Goal: Task Accomplishment & Management: Complete application form

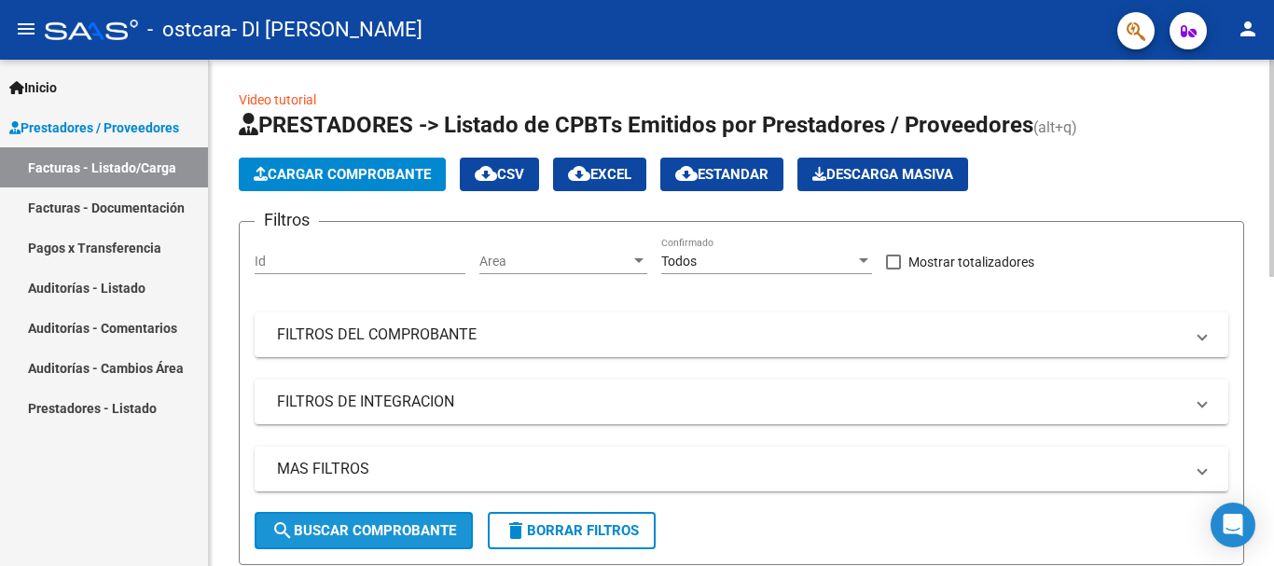
click at [398, 532] on span "search Buscar Comprobante" at bounding box center [363, 530] width 185 height 17
click at [649, 340] on mat-panel-title "FILTROS DEL COMPROBANTE" at bounding box center [730, 334] width 906 height 21
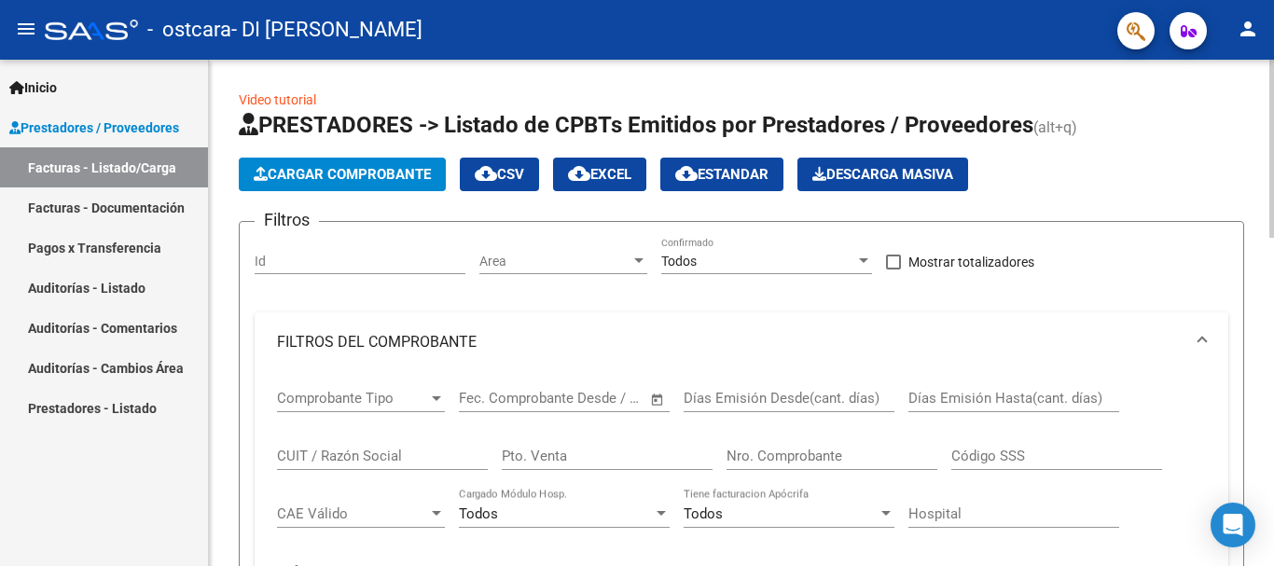
click at [367, 401] on span "Comprobante Tipo" at bounding box center [352, 398] width 151 height 17
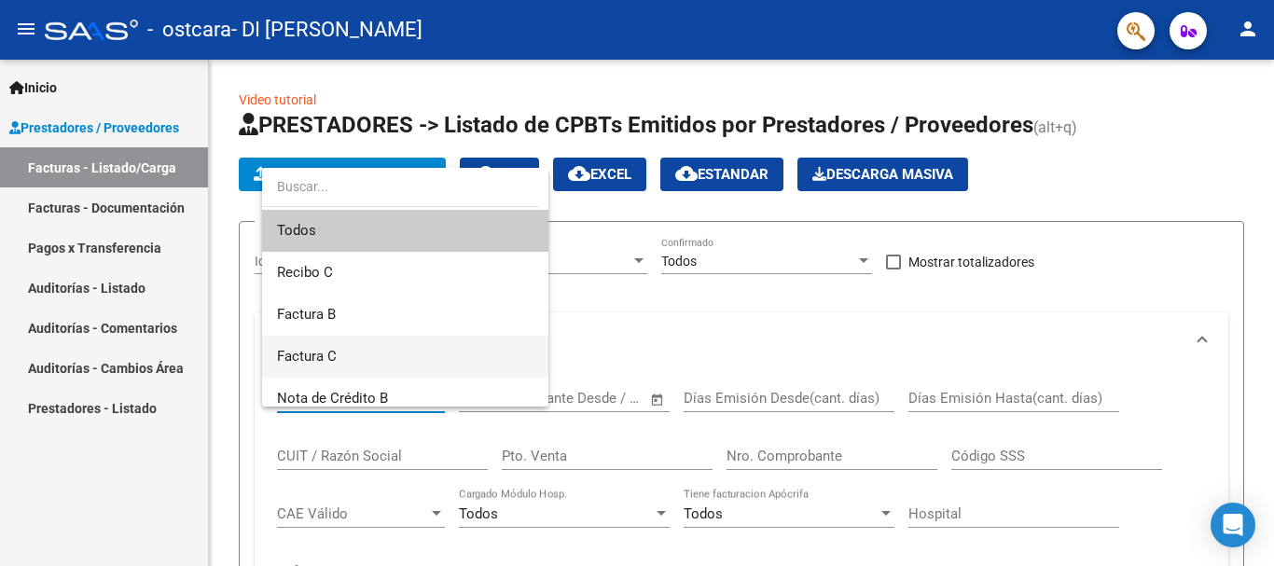
click at [392, 340] on span "Factura C" at bounding box center [405, 357] width 256 height 42
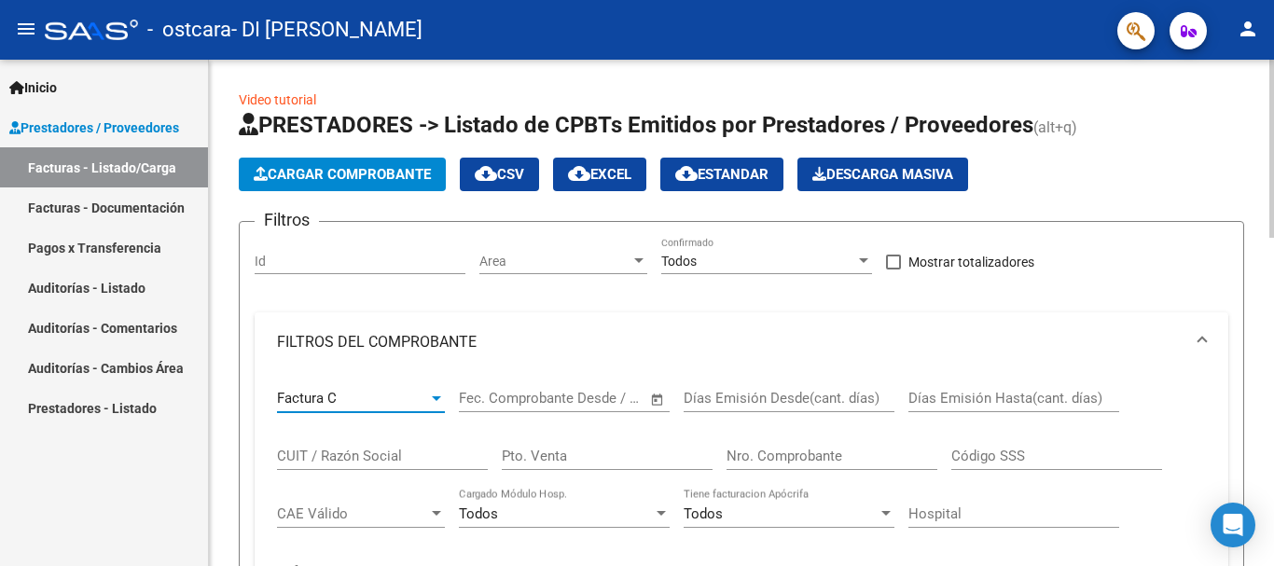
click at [539, 401] on span "–" at bounding box center [542, 398] width 9 height 17
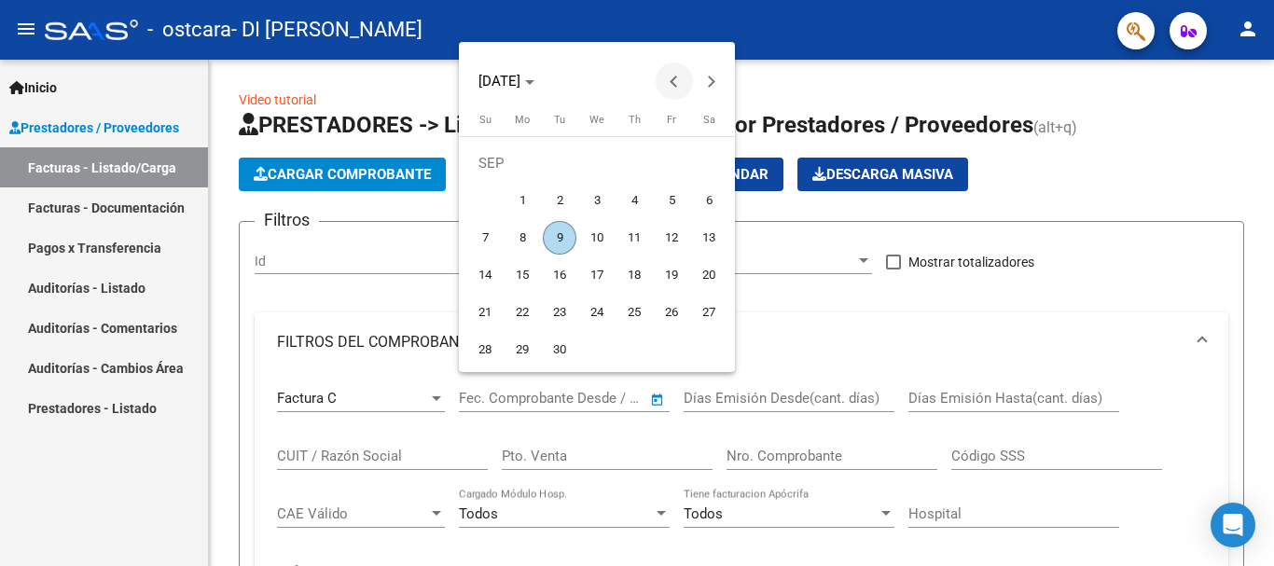
click at [672, 70] on span "Previous month" at bounding box center [673, 80] width 37 height 37
click at [666, 169] on span "1" at bounding box center [672, 163] width 34 height 34
type input "[DATE]"
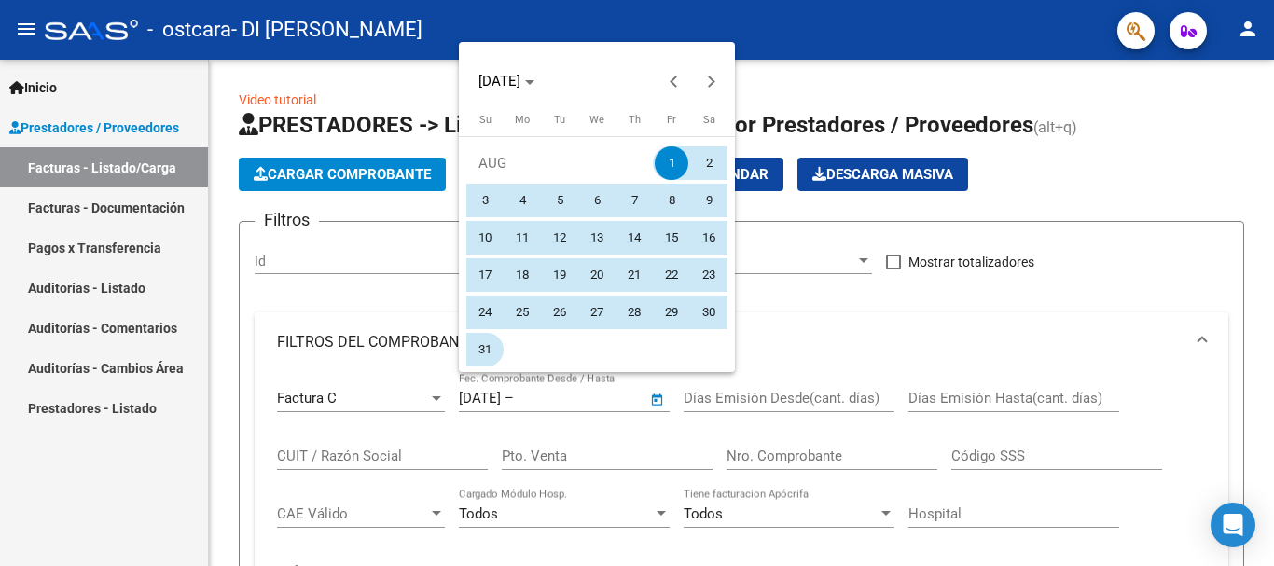
click at [487, 351] on span "31" at bounding box center [485, 350] width 34 height 34
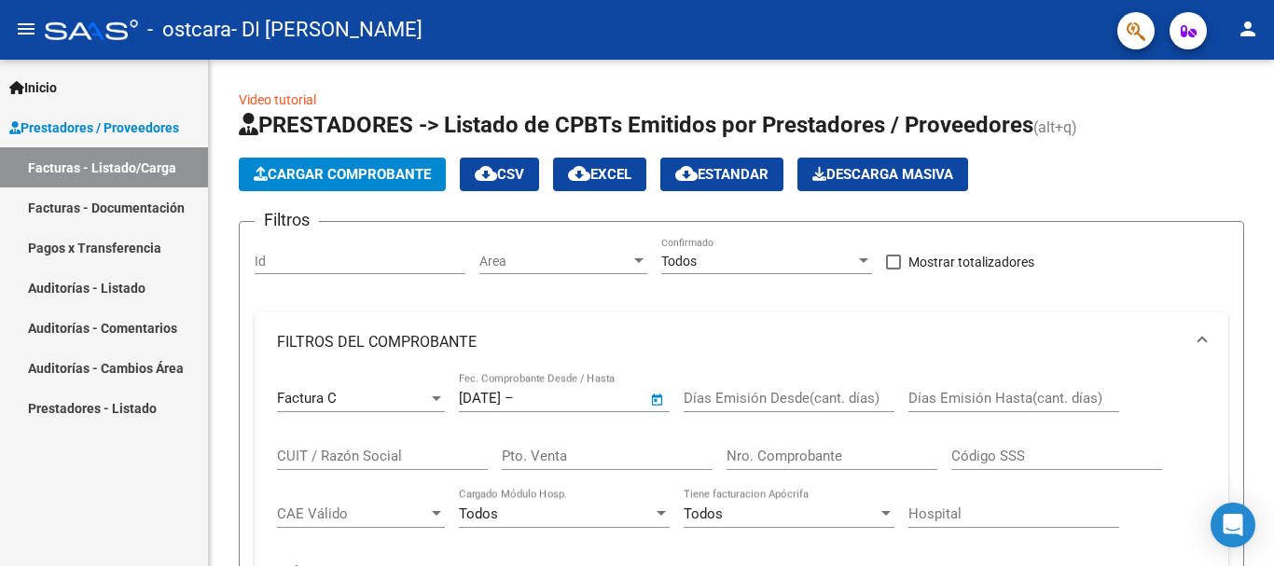
type input "[DATE]"
click at [358, 450] on input "CUIT / Razón Social" at bounding box center [382, 456] width 211 height 17
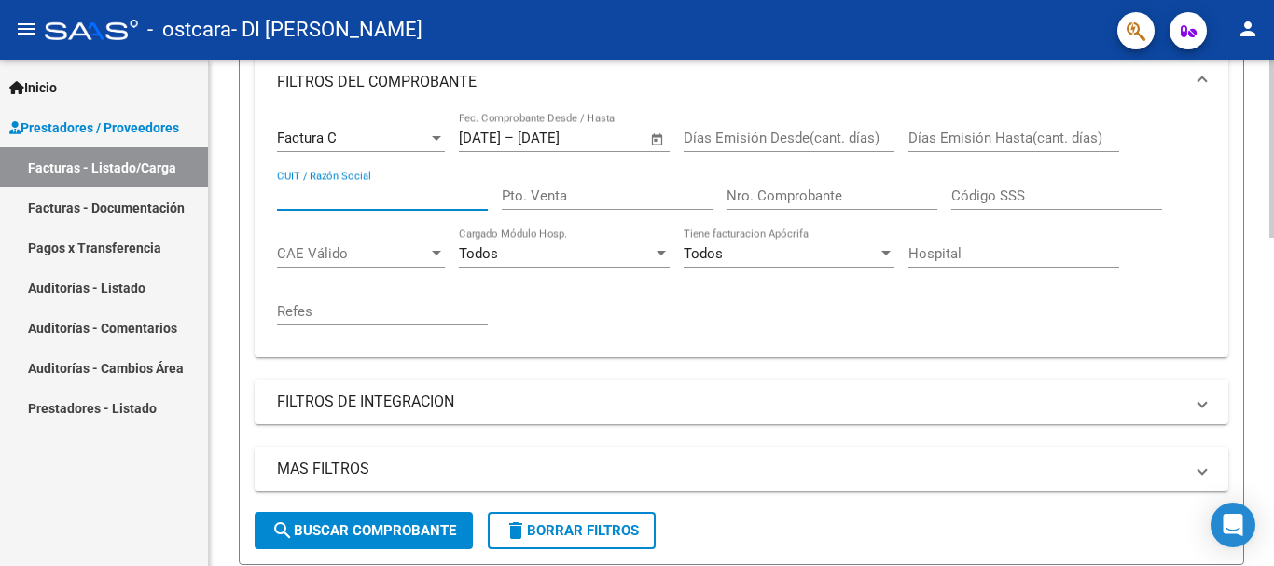
click at [1259, 314] on div "Video tutorial PRESTADORES -> Listado de CPBTs Emitidos por Prestadores / Prove…" at bounding box center [743, 514] width 1069 height 1428
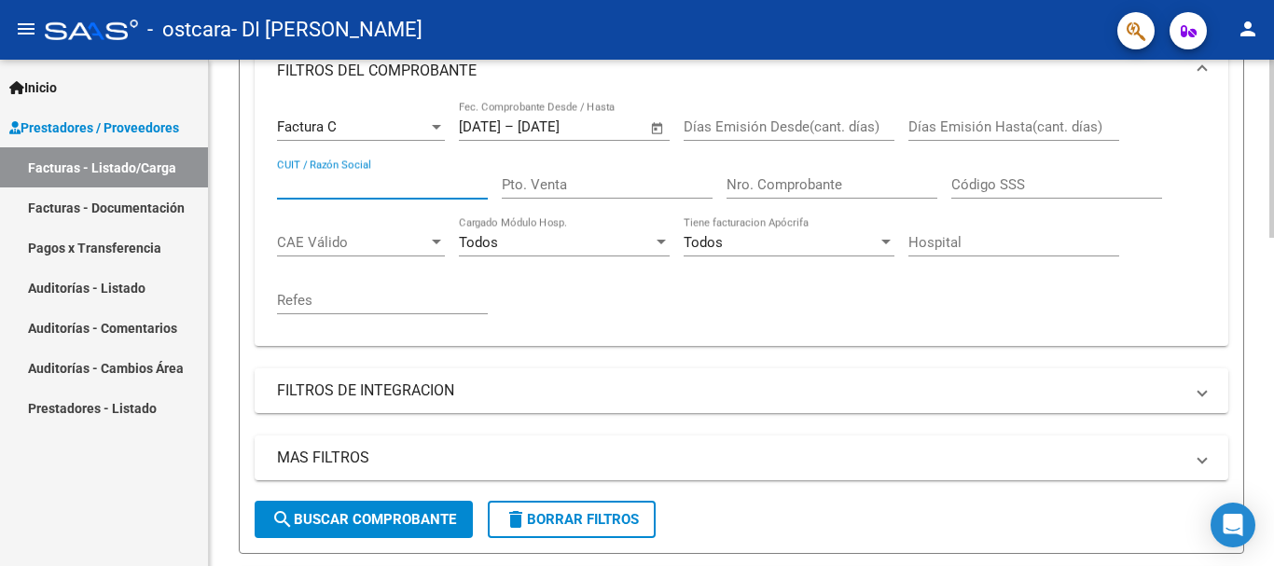
click at [288, 517] on mat-icon "search" at bounding box center [282, 519] width 22 height 22
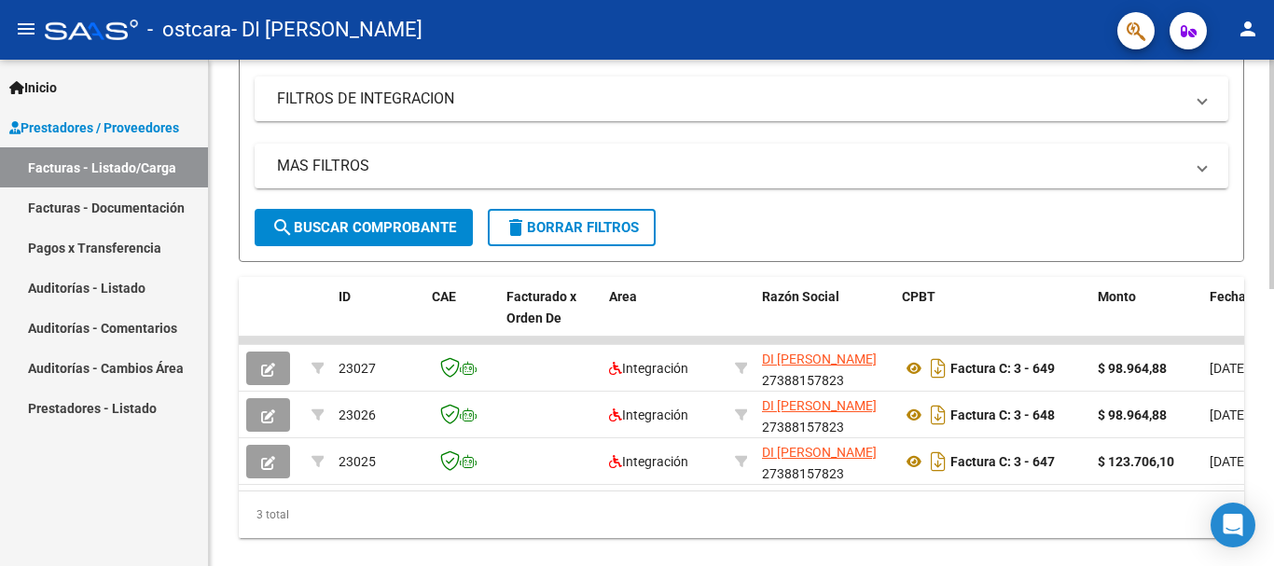
scroll to position [567, 0]
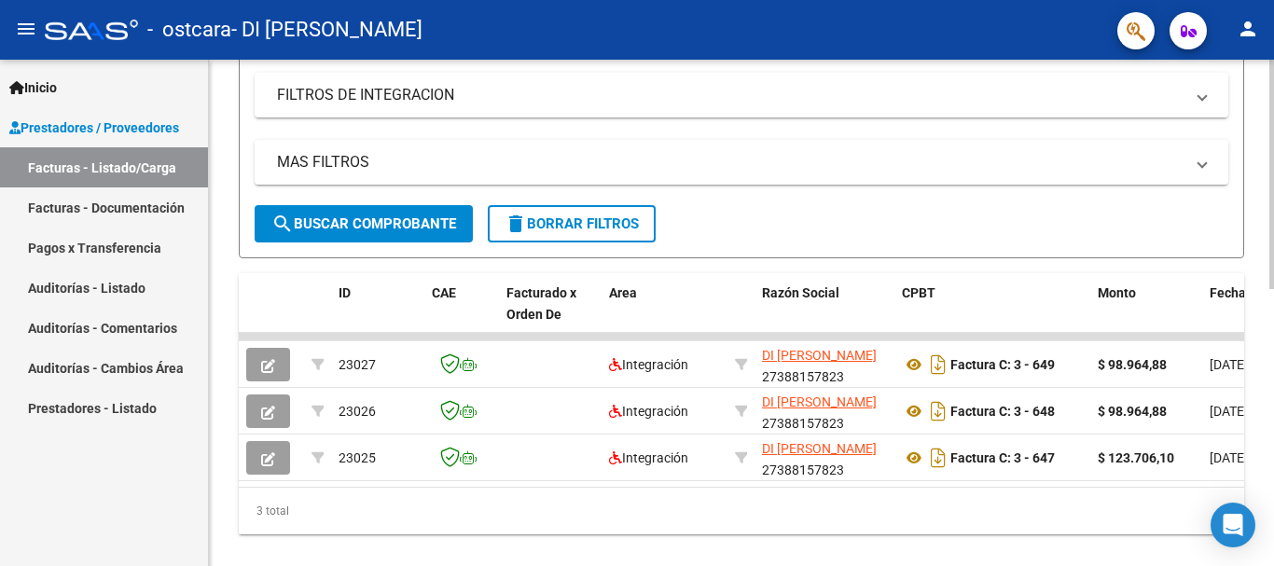
click at [1262, 457] on div "Video tutorial PRESTADORES -> Listado de CPBTs Emitidos por Prestadores / Prove…" at bounding box center [743, 43] width 1069 height 1101
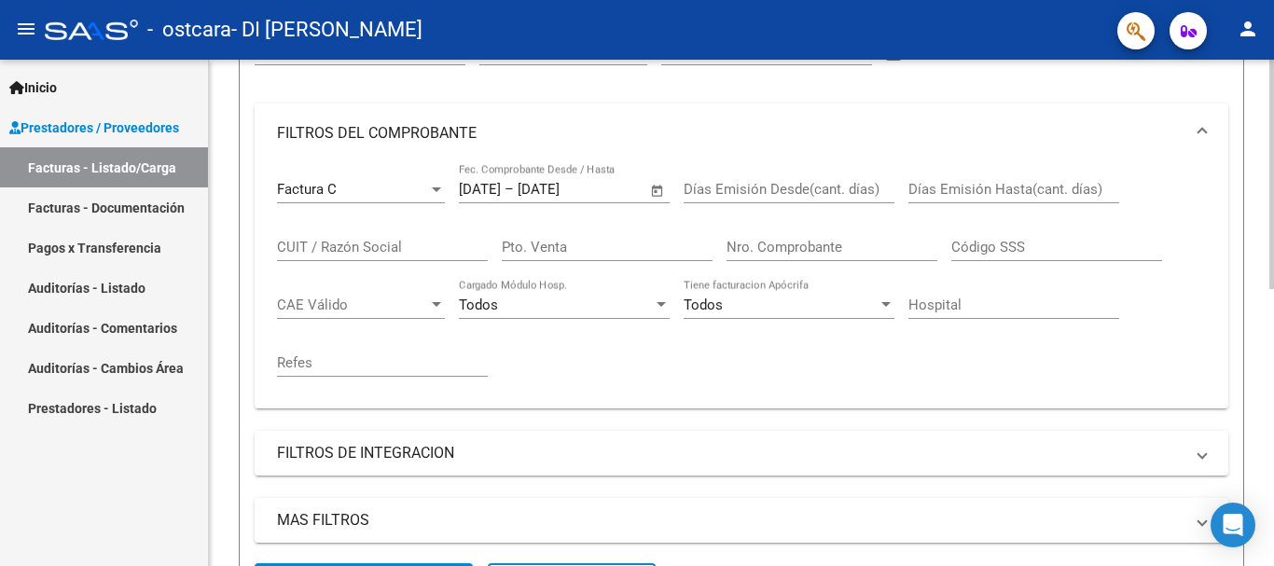
scroll to position [205, 0]
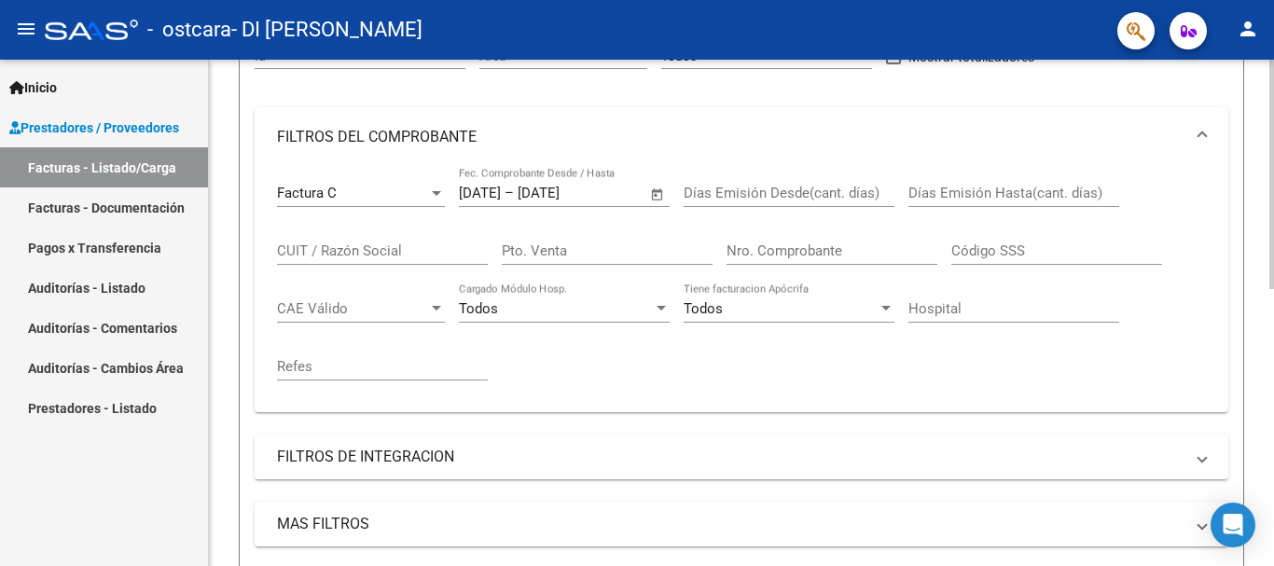
click at [1272, 186] on div at bounding box center [1271, 269] width 5 height 229
click at [818, 252] on input "Nro. Comprobante" at bounding box center [831, 250] width 211 height 17
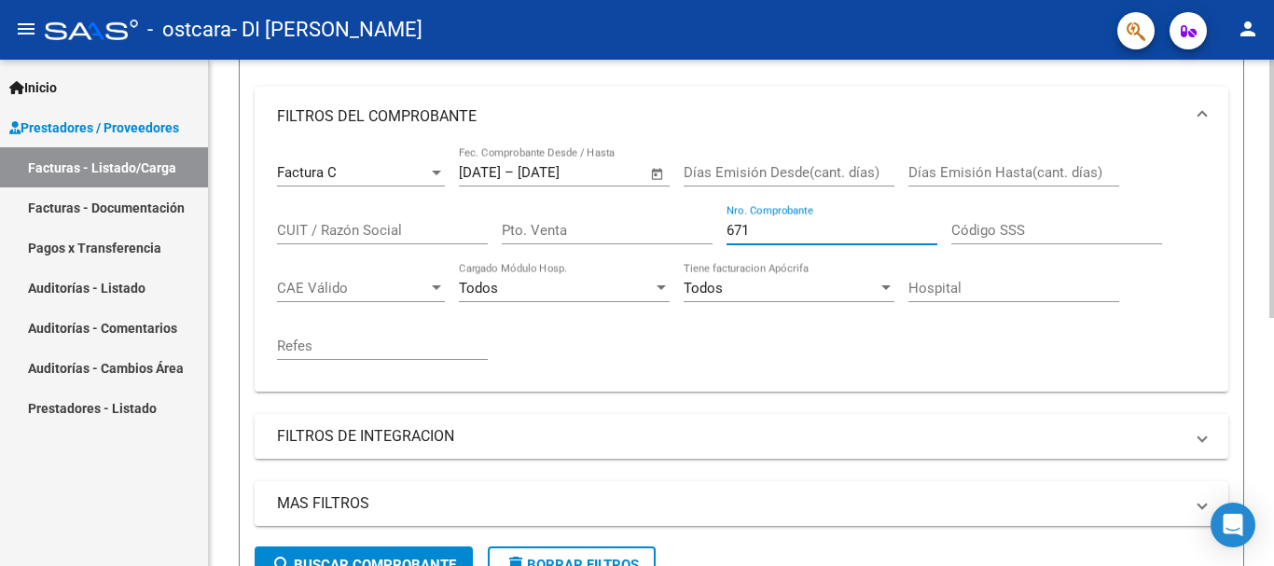
scroll to position [0, 0]
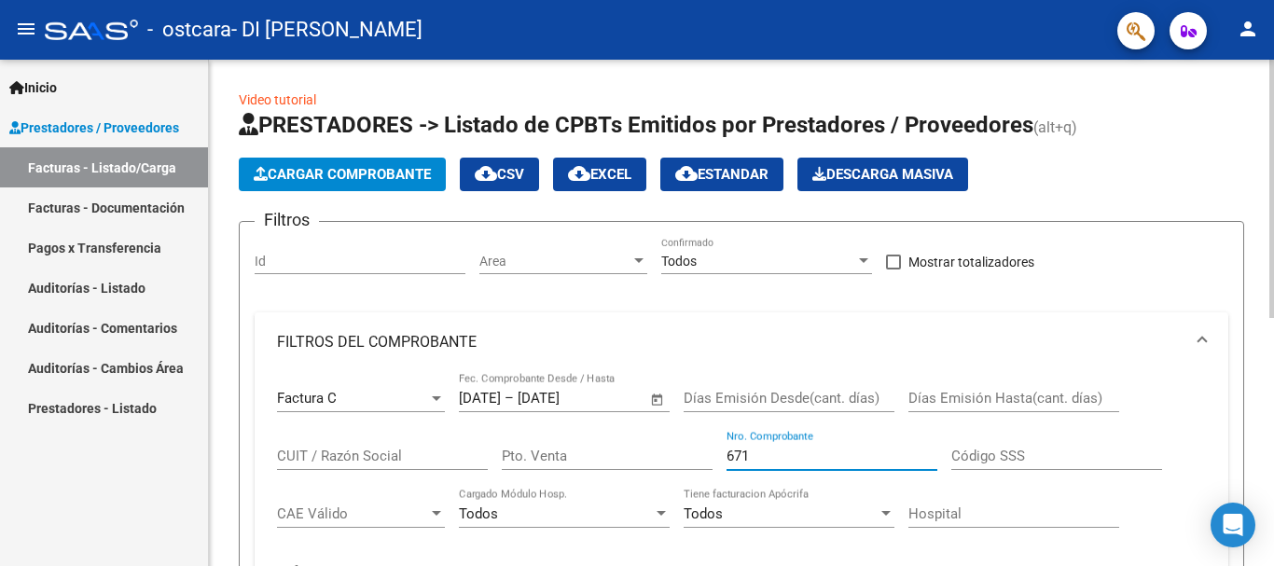
click at [1268, 54] on div "menu - ostcara - DI [PERSON_NAME] person Inicio Instructivos Contacto OS Presta…" at bounding box center [637, 283] width 1274 height 566
type input "671"
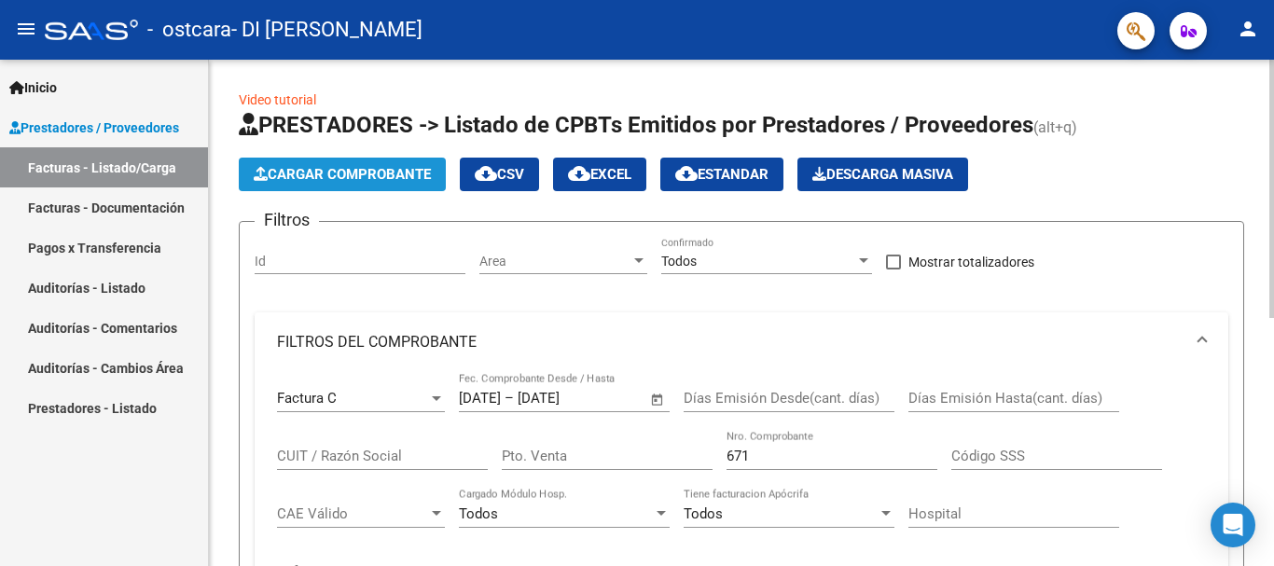
click at [304, 162] on button "Cargar Comprobante" at bounding box center [342, 175] width 207 height 34
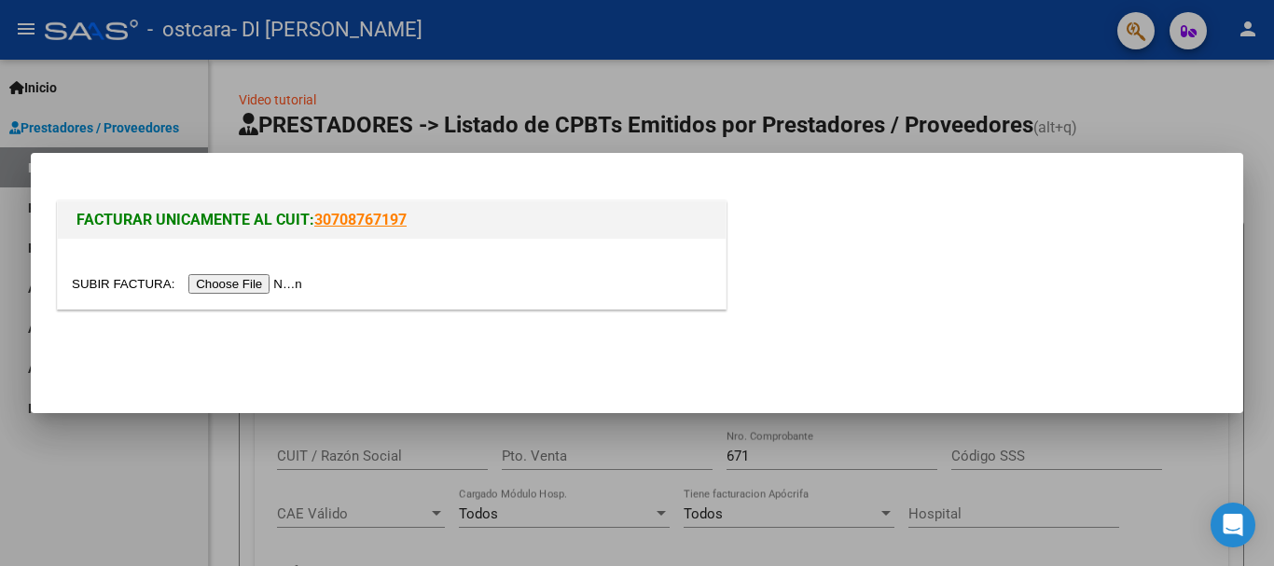
click at [274, 286] on input "file" at bounding box center [190, 284] width 236 height 20
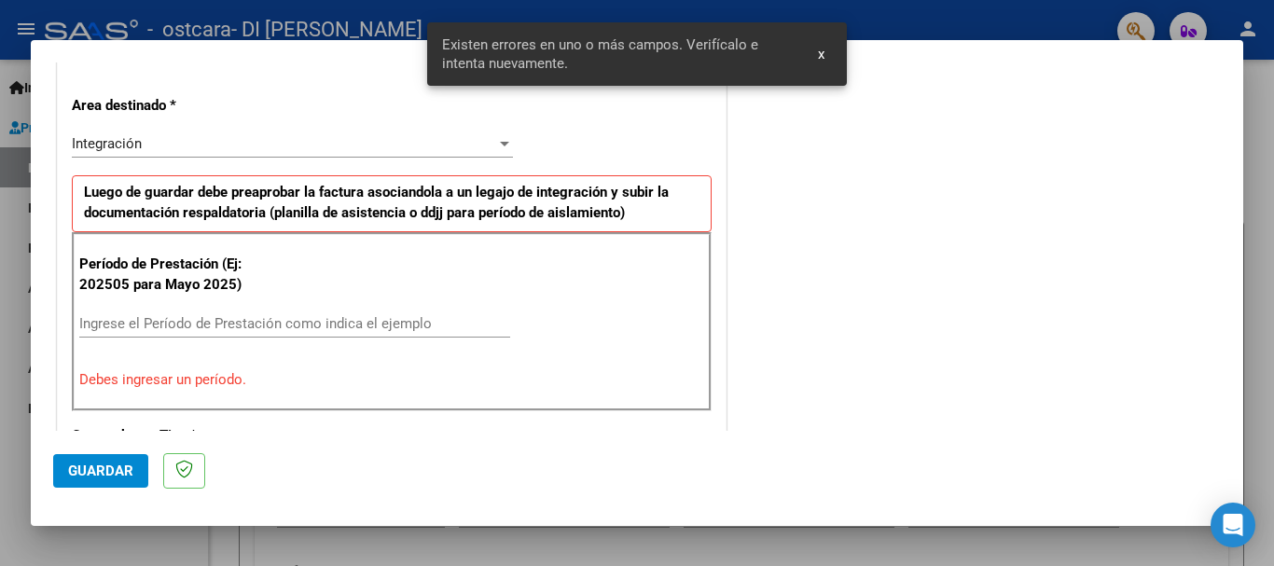
scroll to position [431, 0]
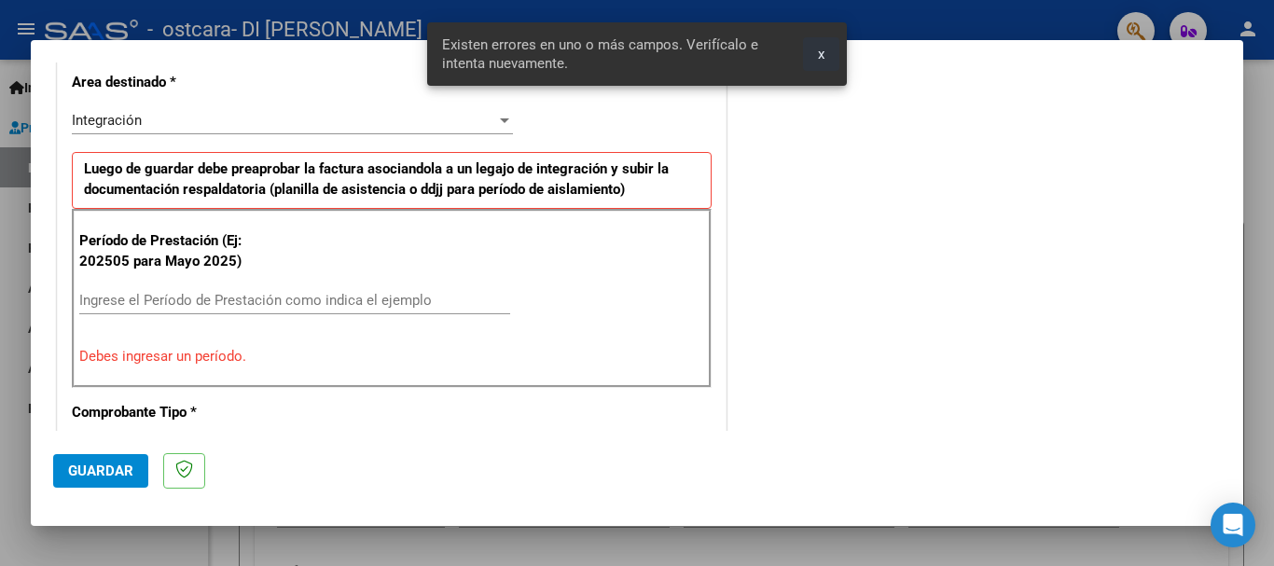
click at [820, 53] on span "x" at bounding box center [821, 54] width 7 height 17
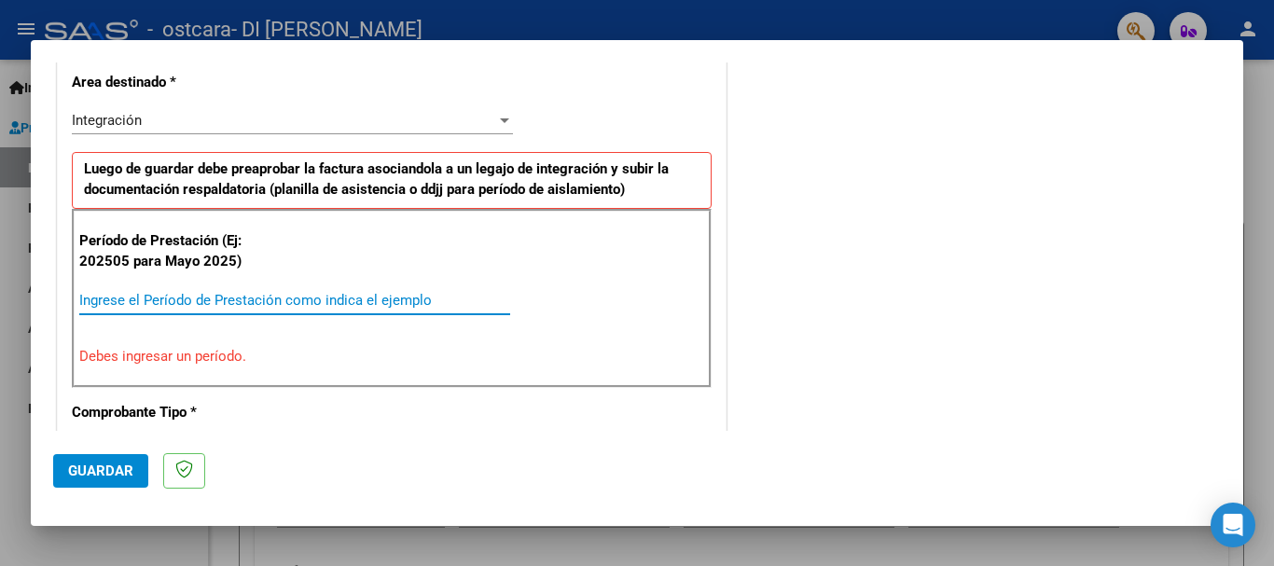
click at [216, 293] on input "Ingrese el Período de Prestación como indica el ejemplo" at bounding box center [294, 300] width 431 height 17
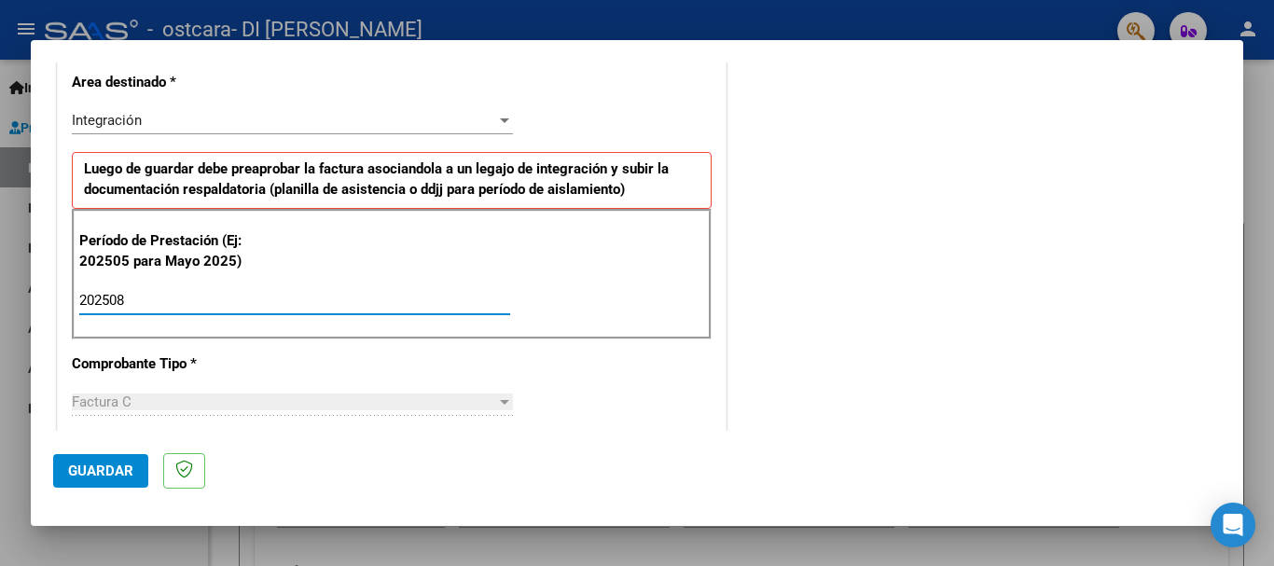
type input "202508"
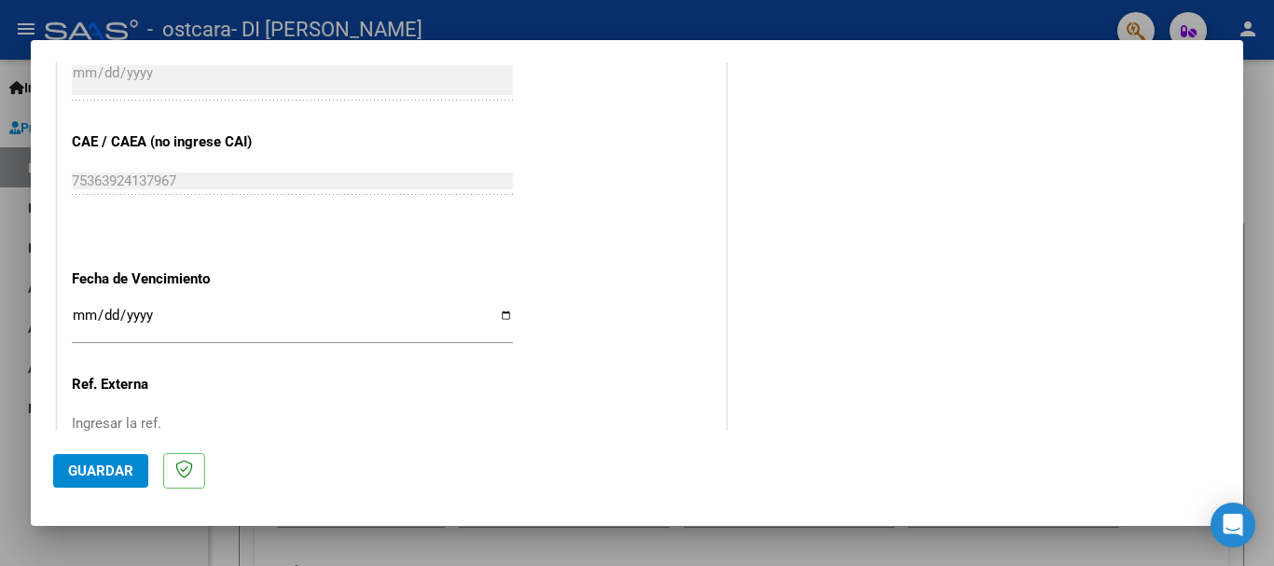
scroll to position [1131, 0]
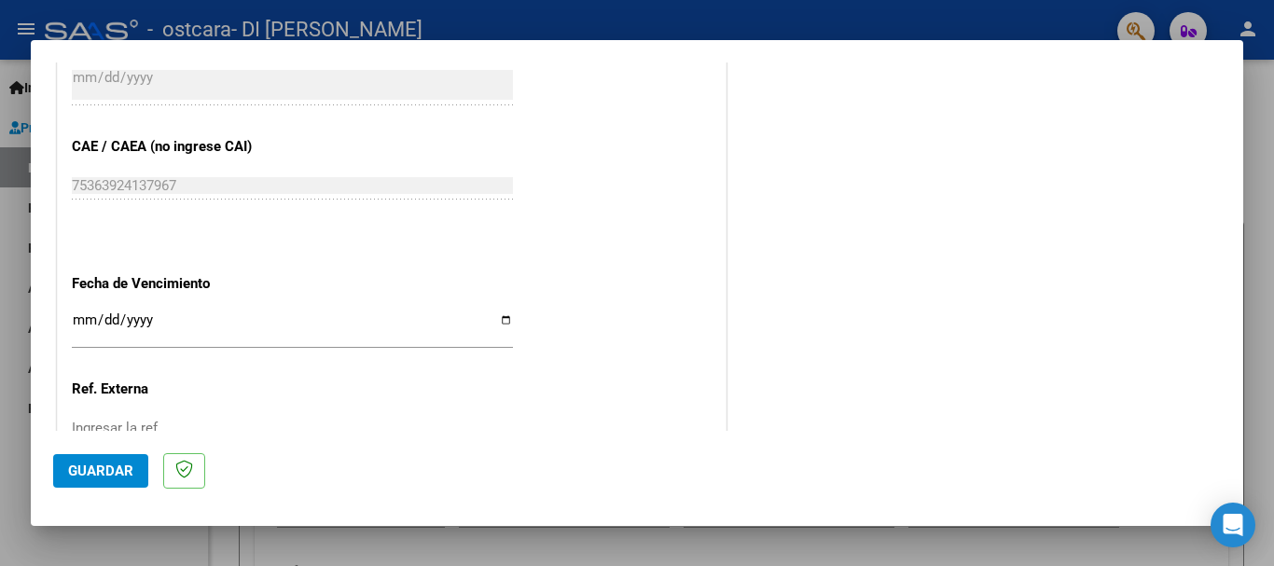
click at [496, 324] on input "Ingresar la fecha" at bounding box center [292, 327] width 441 height 30
type input "[DATE]"
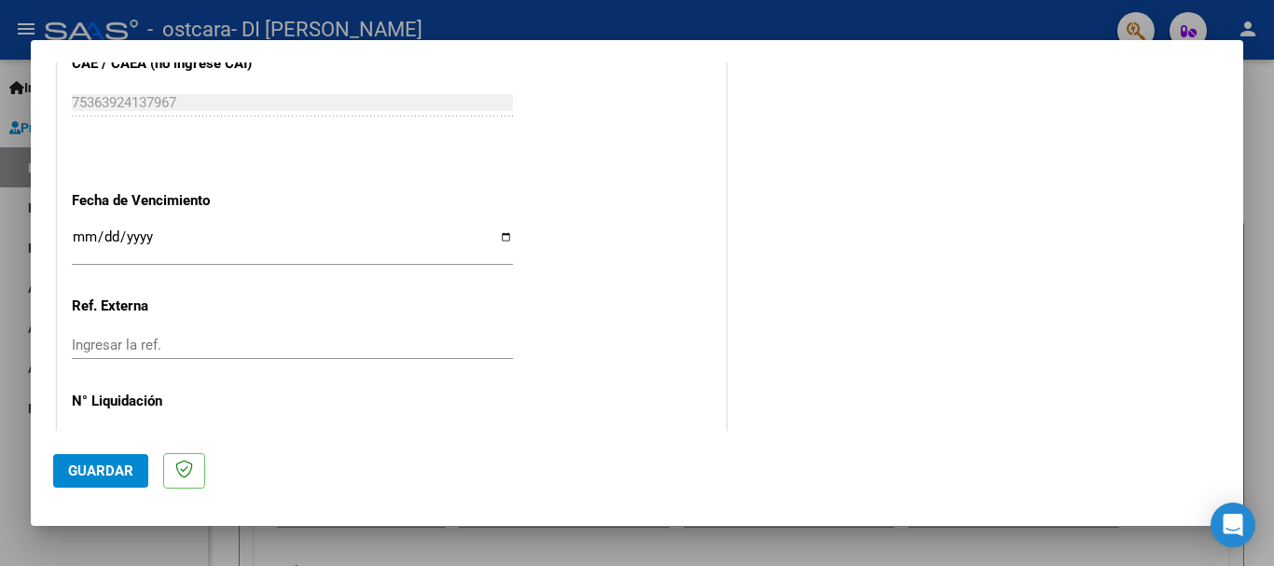
scroll to position [1273, 0]
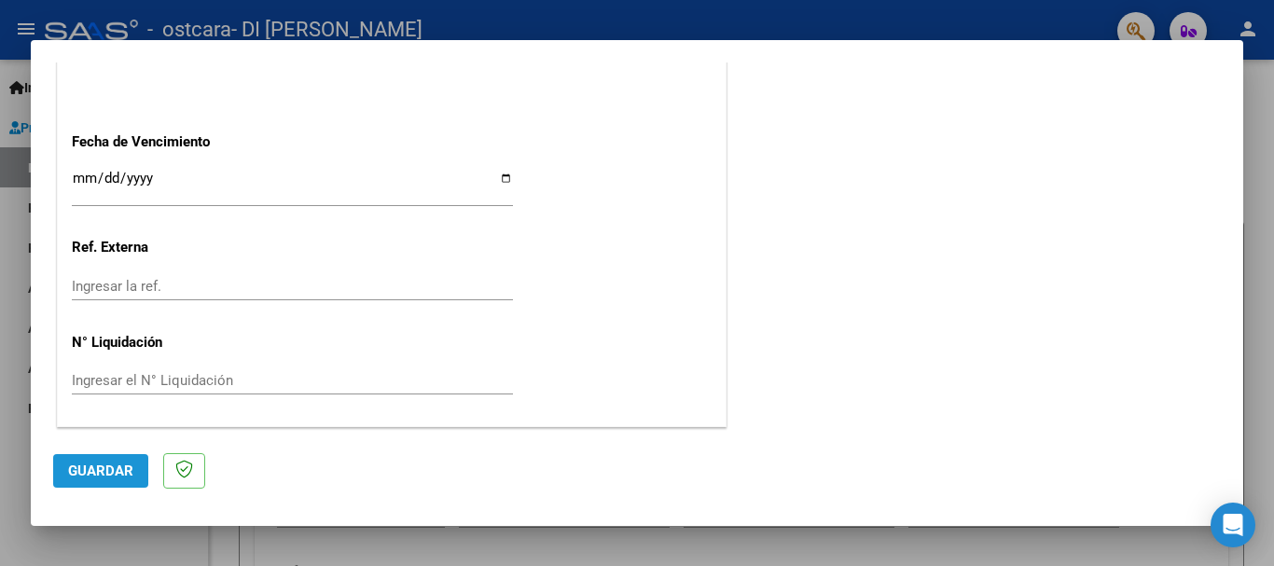
click at [86, 462] on span "Guardar" at bounding box center [100, 470] width 65 height 17
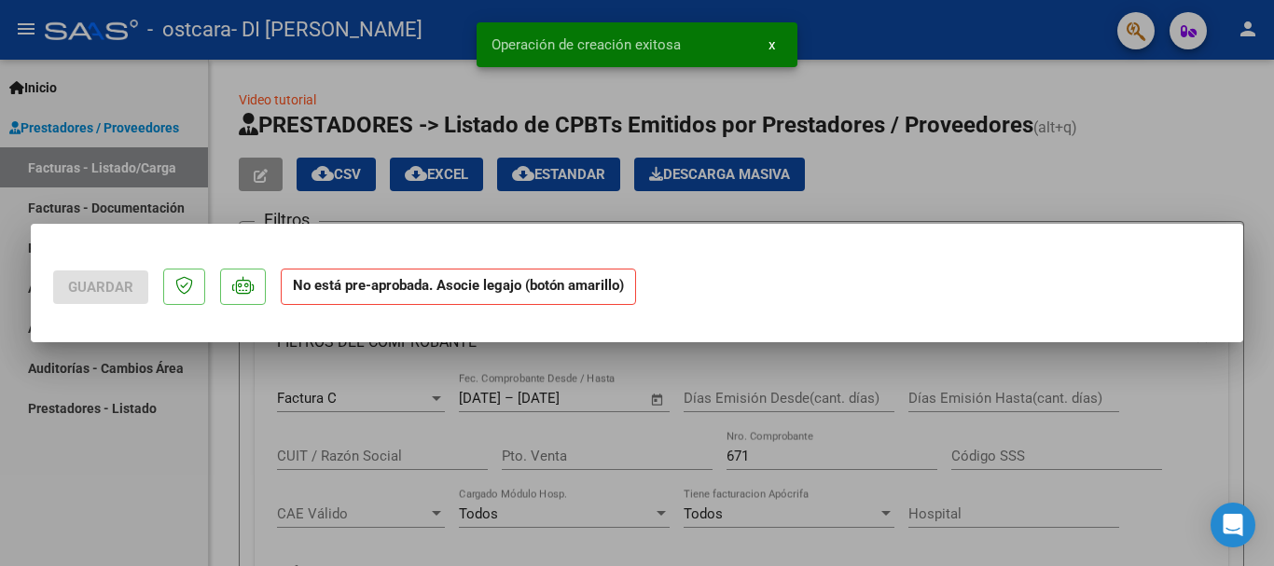
scroll to position [0, 0]
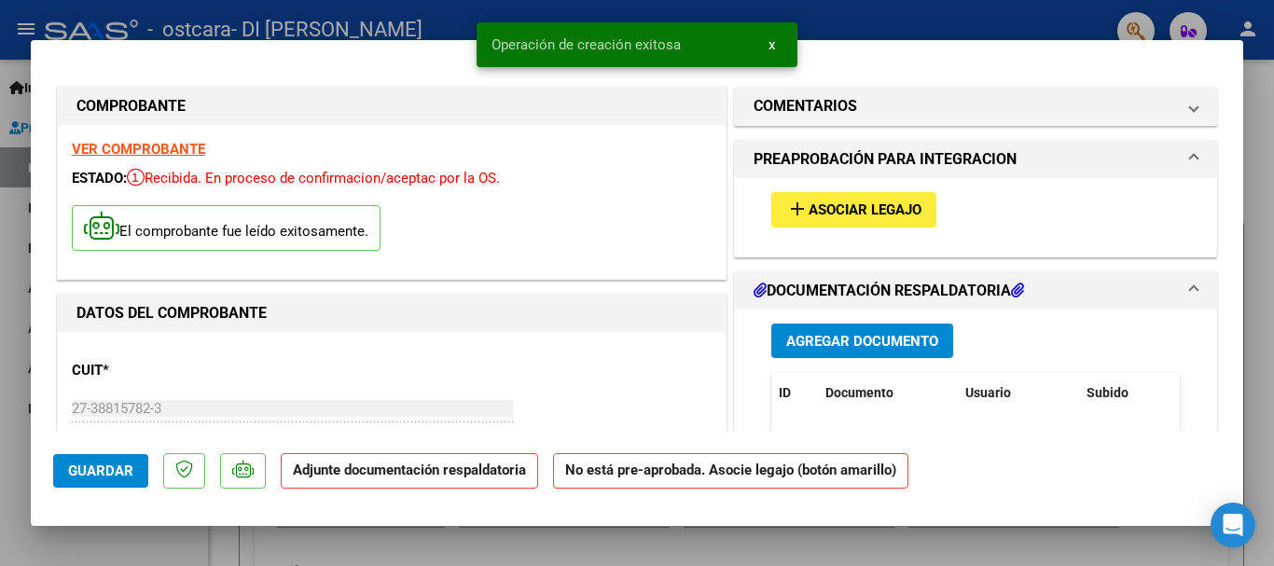
click at [811, 198] on button "add Asociar Legajo" at bounding box center [853, 209] width 165 height 34
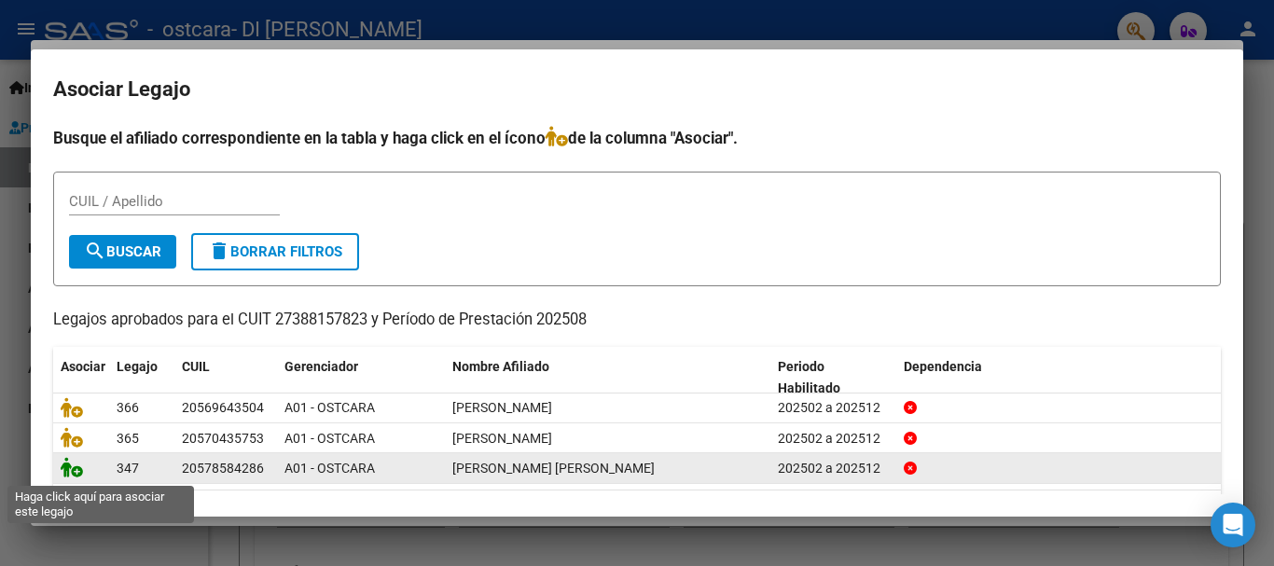
click at [70, 471] on icon at bounding box center [72, 467] width 22 height 21
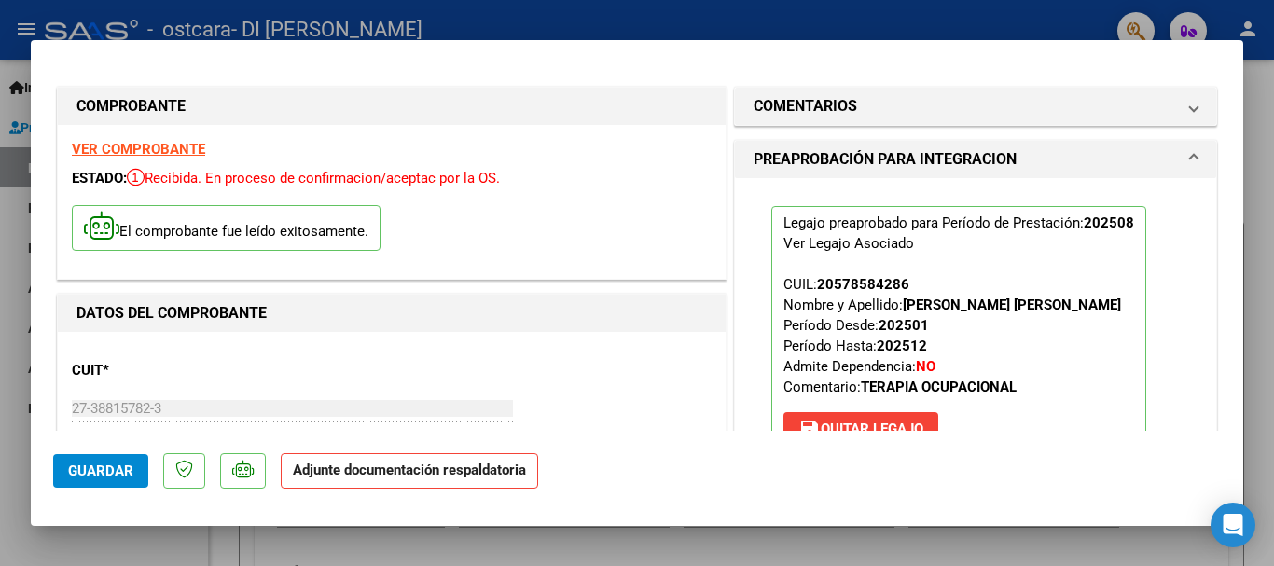
click at [1144, 337] on div "Legajo preaprobado para Período de Prestación: 202508 Ver Legajo Asociado CUIL:…" at bounding box center [975, 330] width 436 height 304
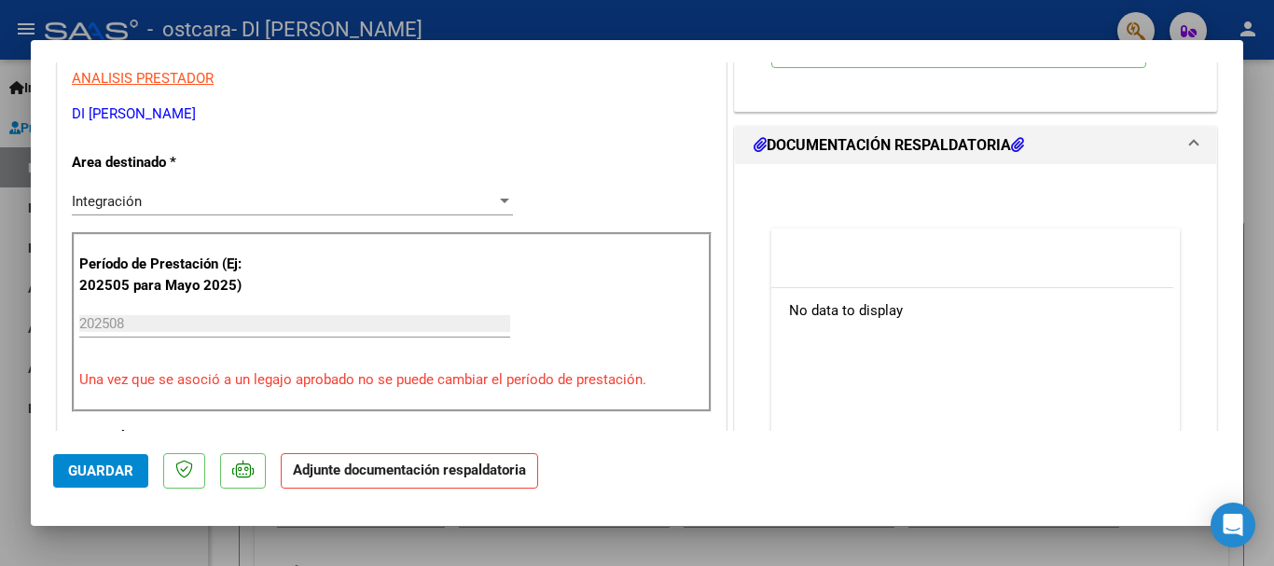
scroll to position [394, 0]
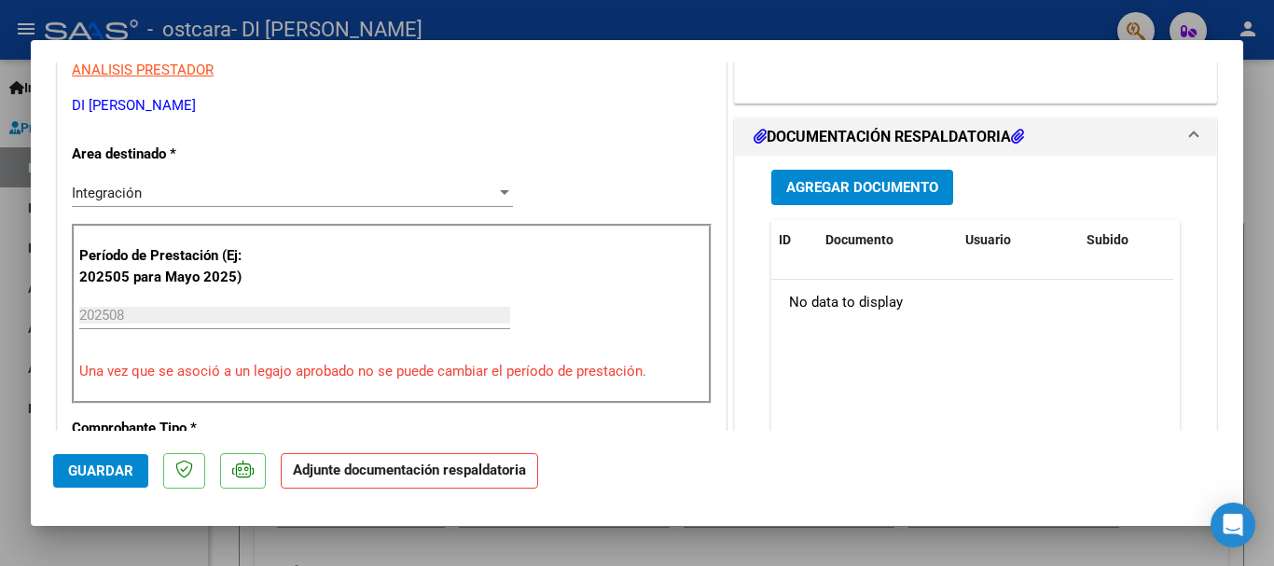
click at [896, 200] on button "Agregar Documento" at bounding box center [862, 187] width 182 height 34
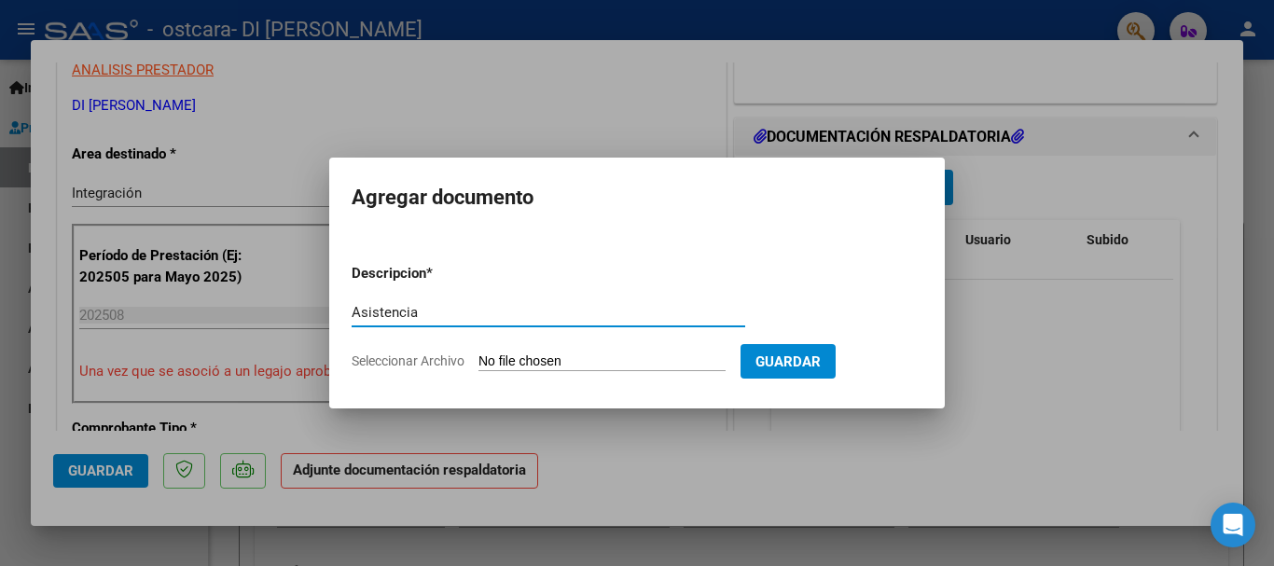
type input "Asistencia"
click at [591, 358] on input "Seleccionar Archivo" at bounding box center [601, 362] width 247 height 18
type input "C:\fakepath\asistencia [DATE] TO - [PERSON_NAME][GEOGRAPHIC_DATA]pdf"
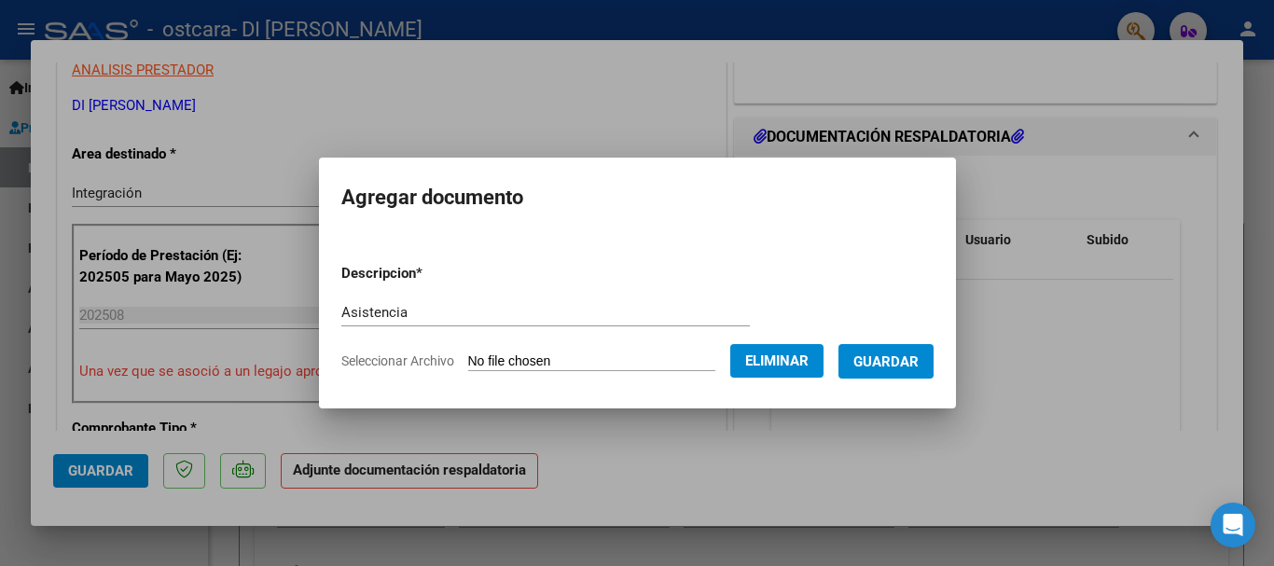
click at [885, 360] on span "Guardar" at bounding box center [885, 361] width 65 height 17
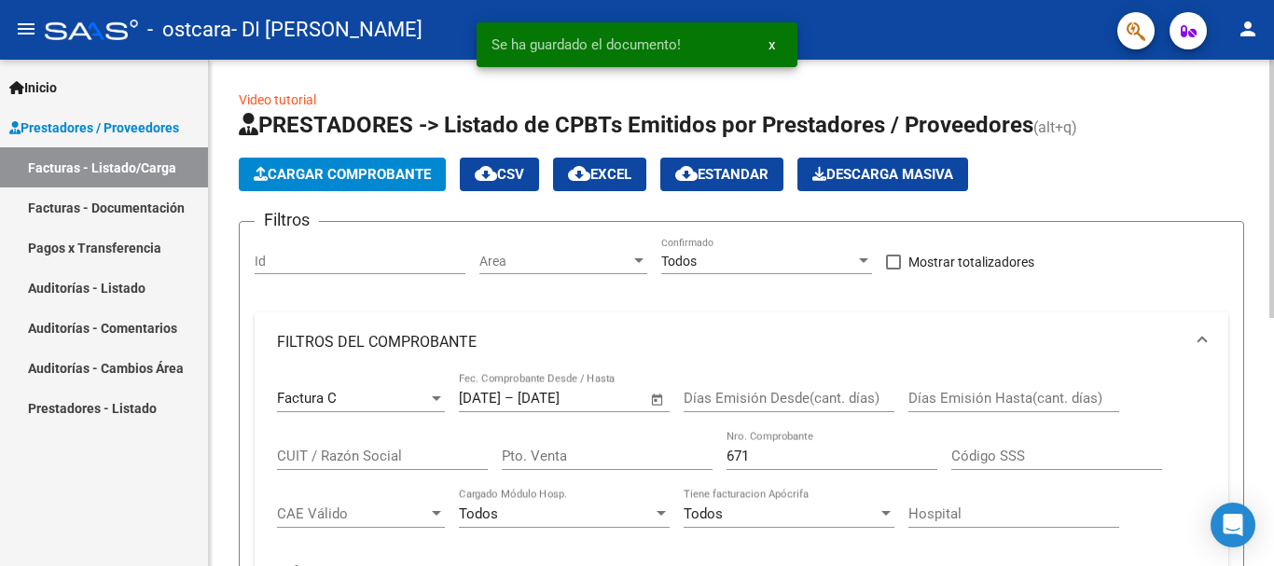
click at [406, 170] on span "Cargar Comprobante" at bounding box center [342, 174] width 177 height 17
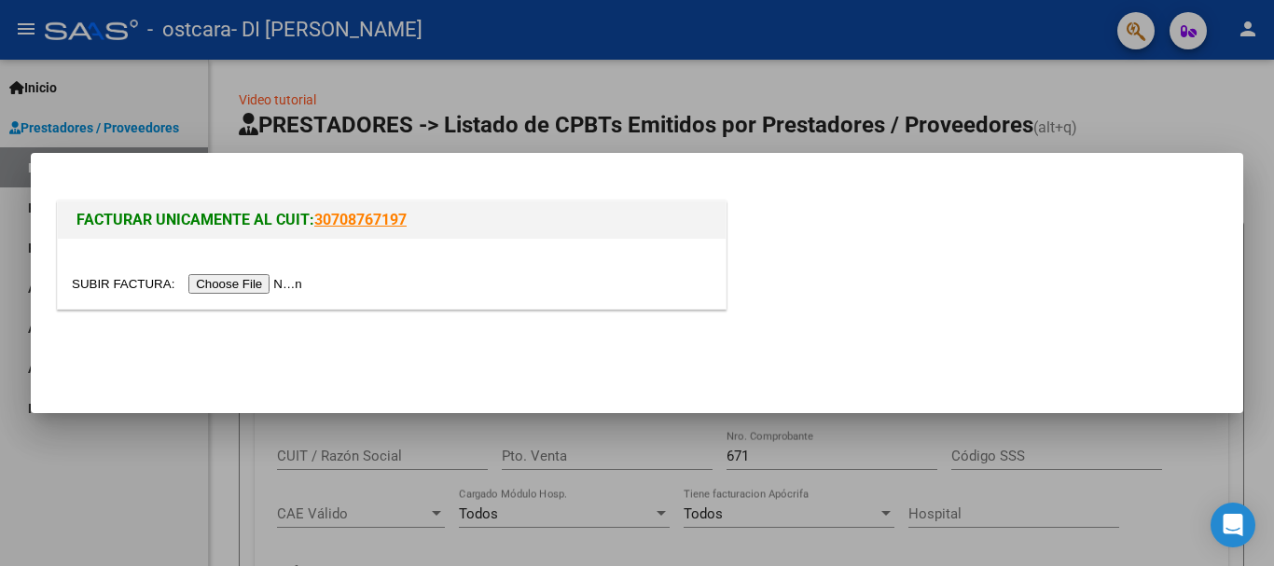
click at [282, 281] on input "file" at bounding box center [190, 284] width 236 height 20
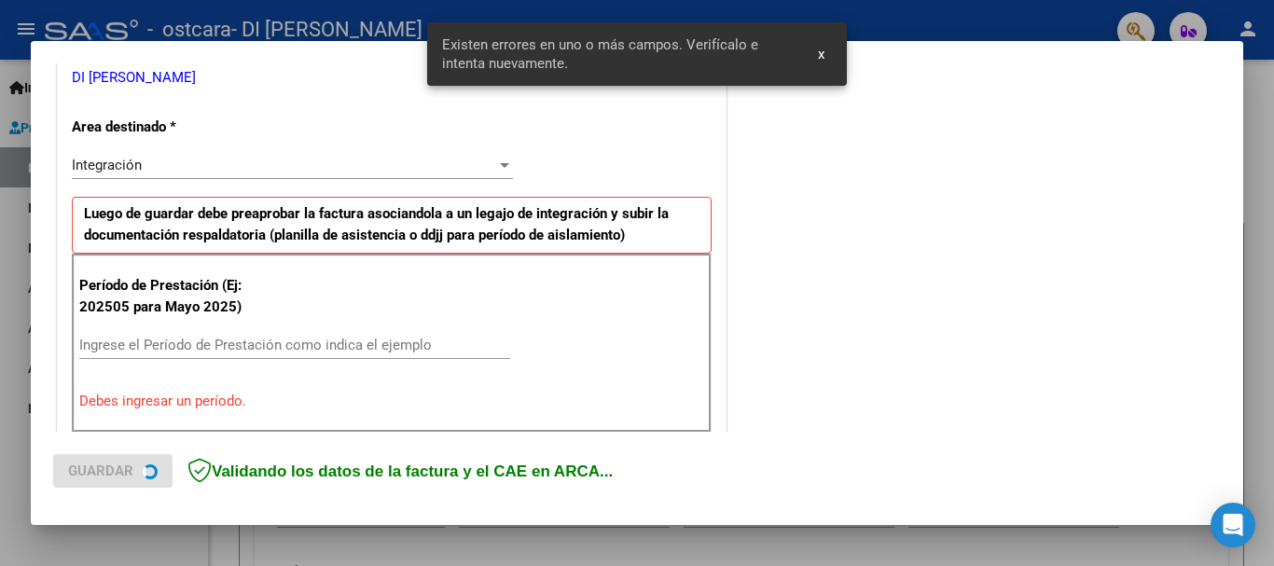
scroll to position [465, 0]
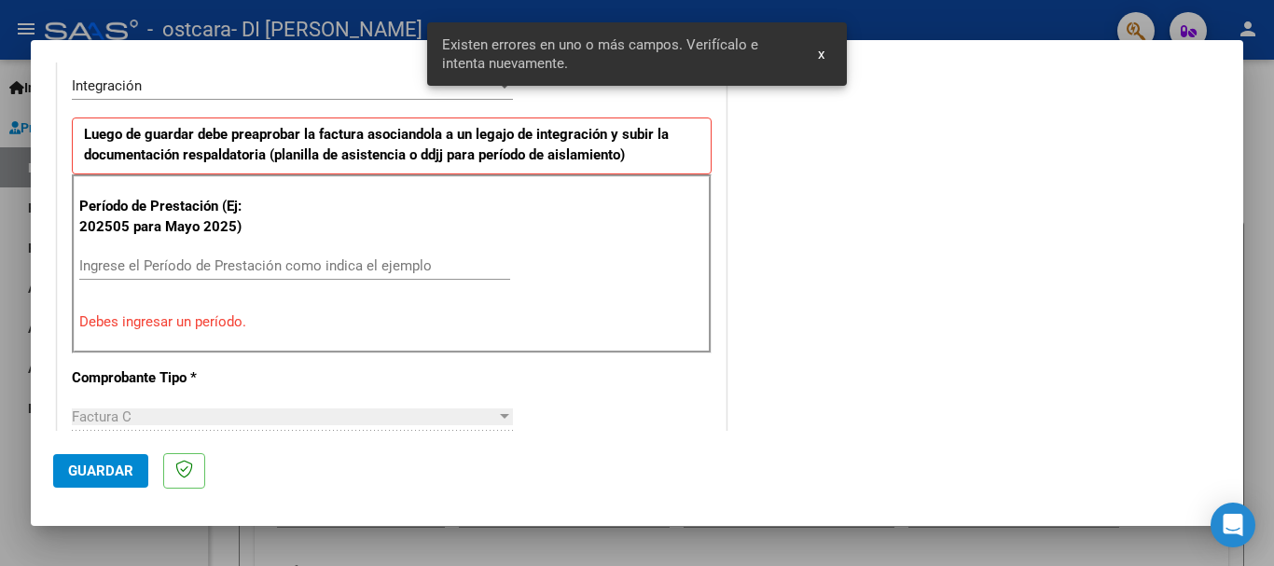
click at [262, 267] on input "Ingrese el Período de Prestación como indica el ejemplo" at bounding box center [294, 265] width 431 height 17
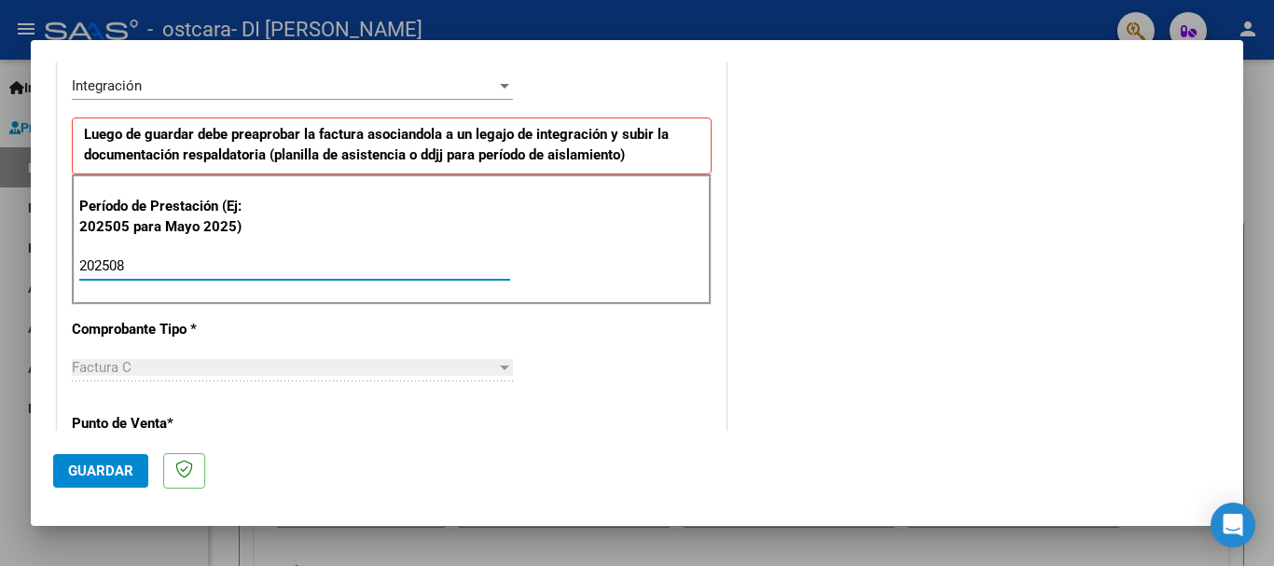
type input "202508"
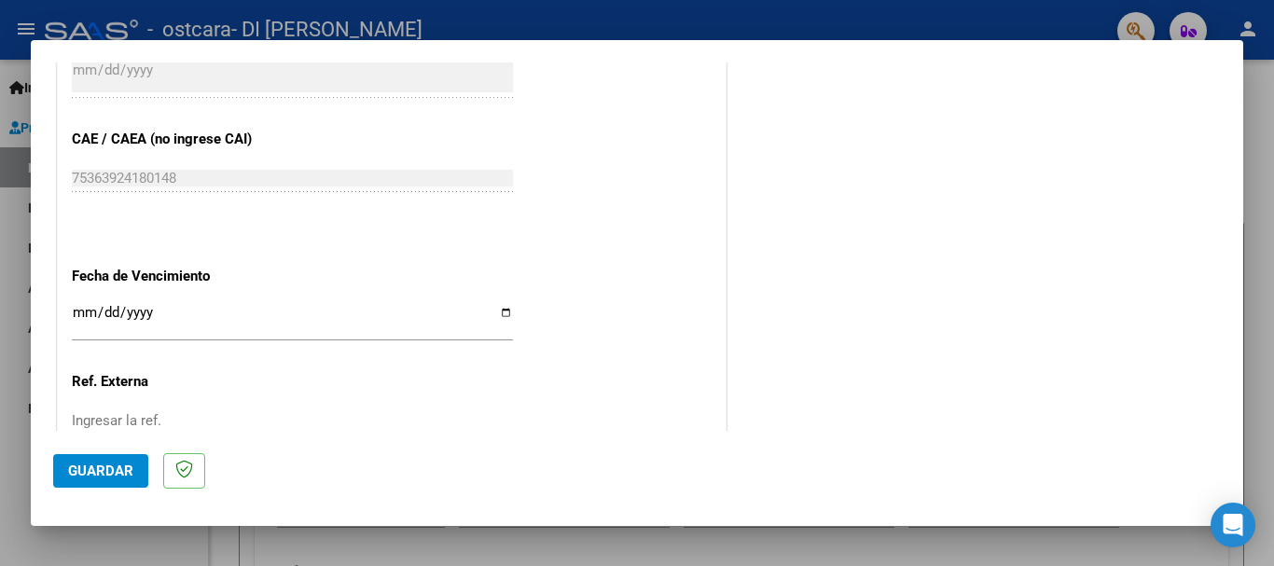
scroll to position [1225, 0]
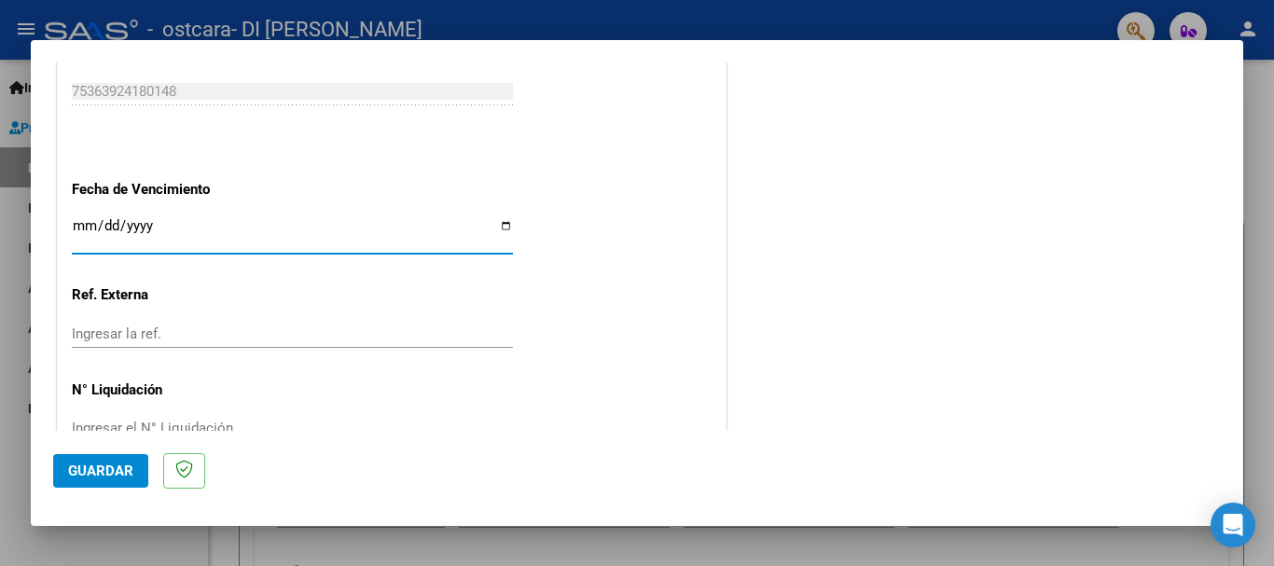
click at [504, 230] on input "Ingresar la fecha" at bounding box center [292, 233] width 441 height 30
type input "[DATE]"
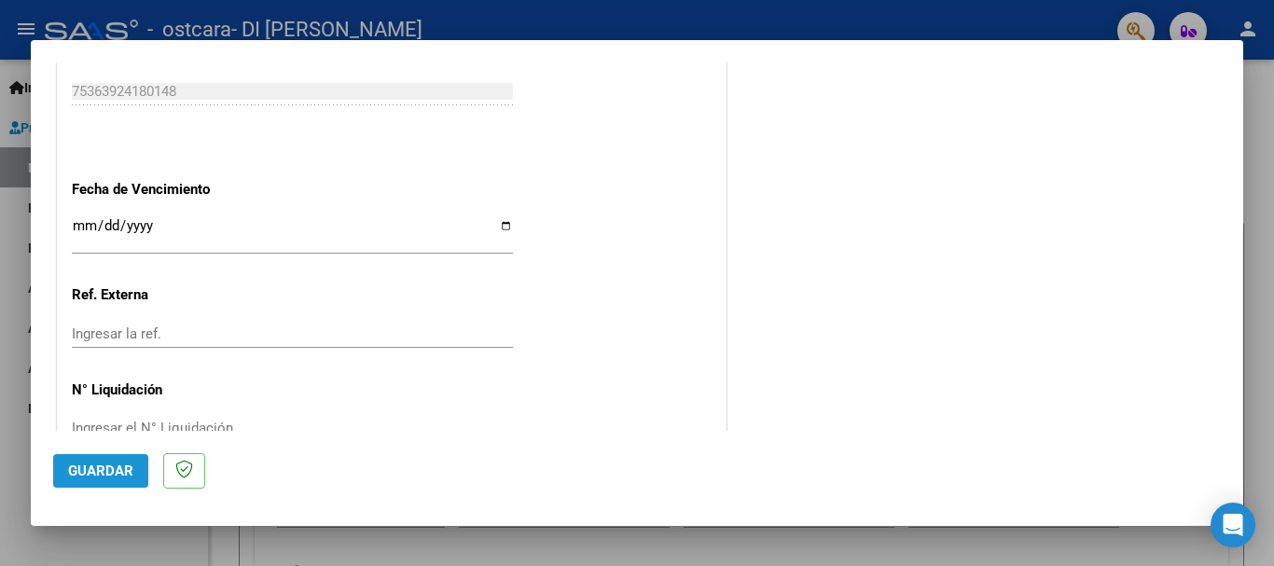
click at [107, 463] on span "Guardar" at bounding box center [100, 470] width 65 height 17
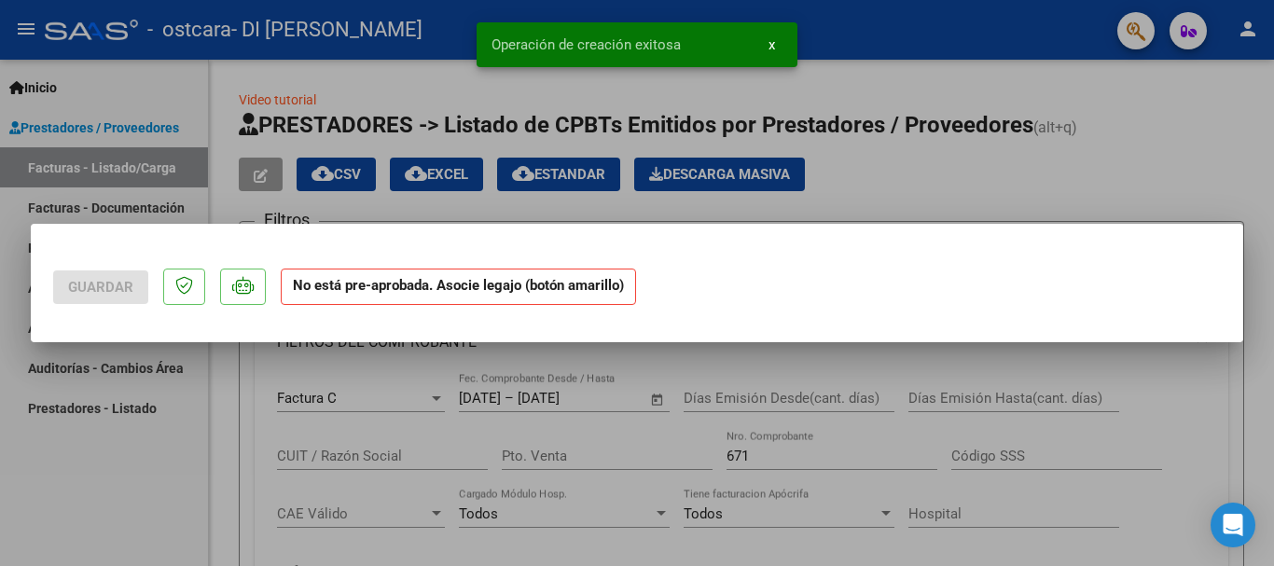
scroll to position [0, 0]
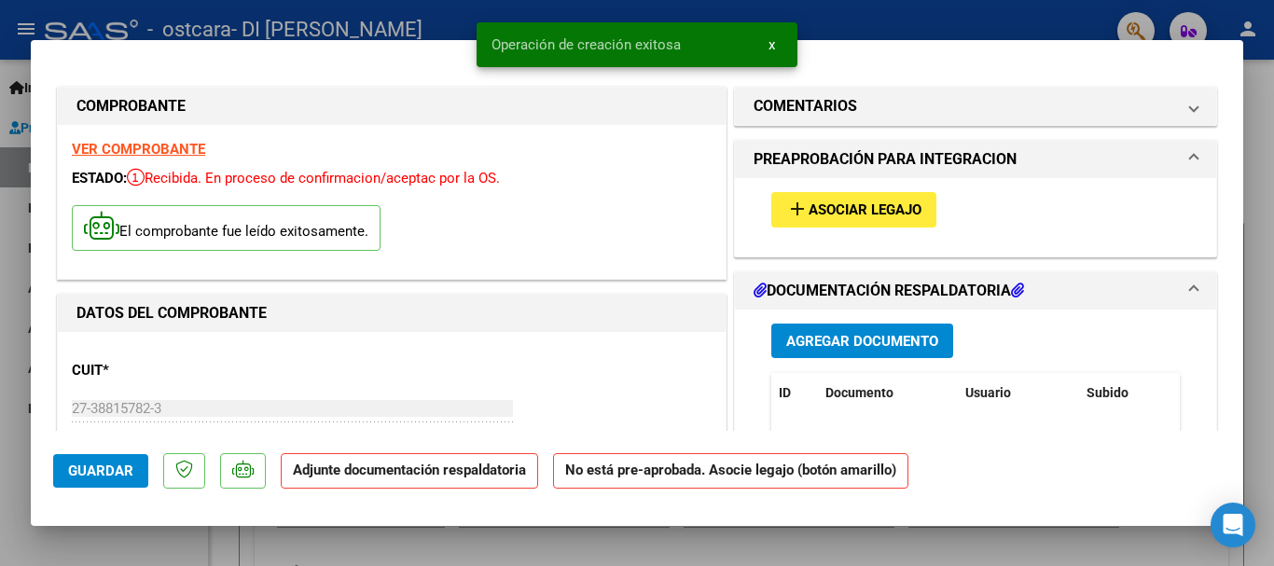
click at [845, 208] on span "Asociar Legajo" at bounding box center [864, 210] width 113 height 17
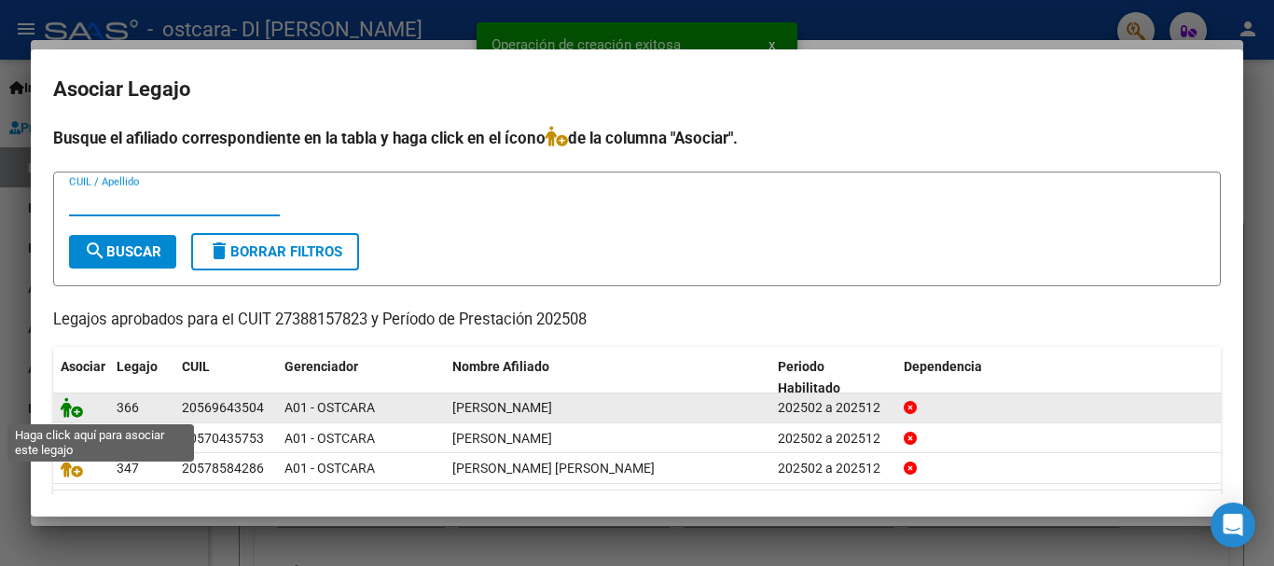
click at [73, 408] on icon at bounding box center [72, 407] width 22 height 21
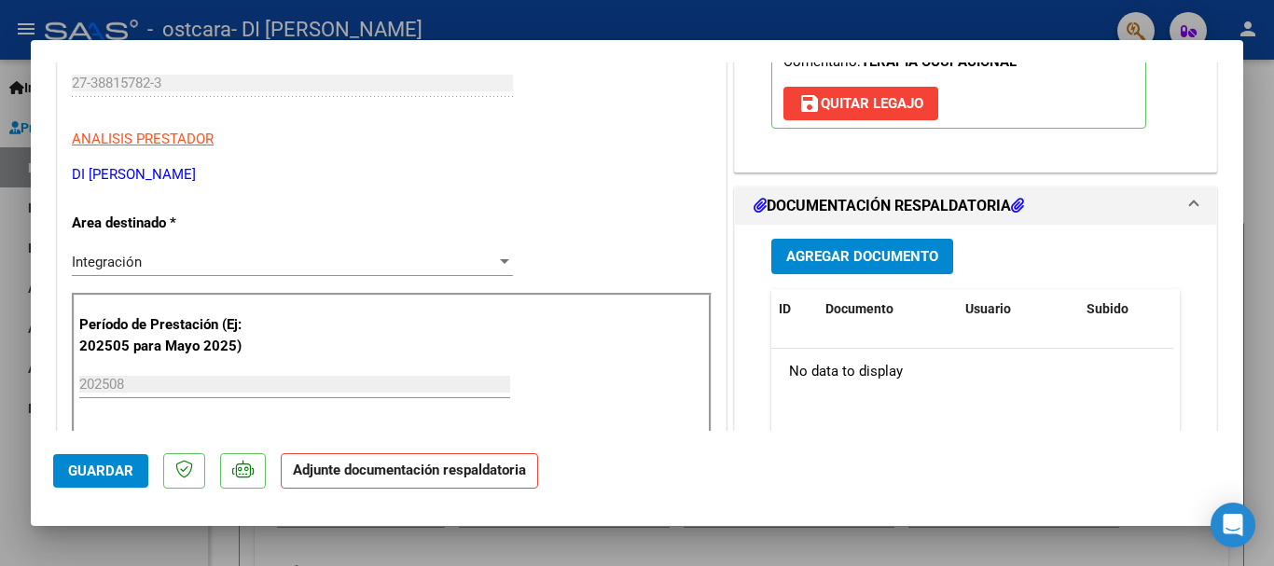
scroll to position [367, 0]
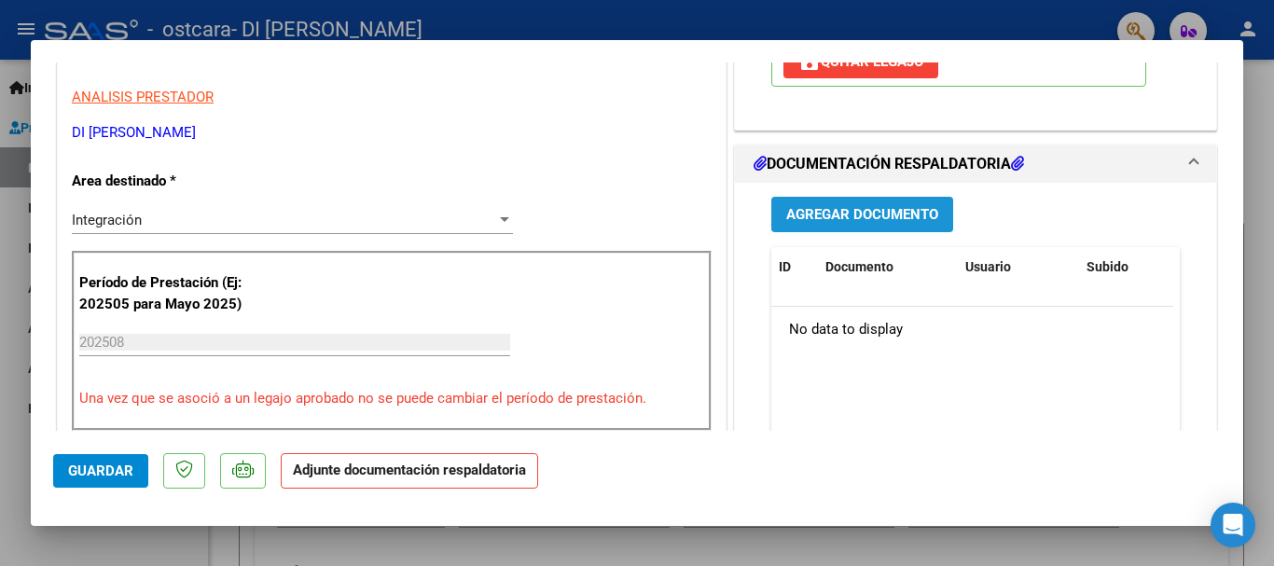
click at [902, 213] on span "Agregar Documento" at bounding box center [862, 215] width 152 height 17
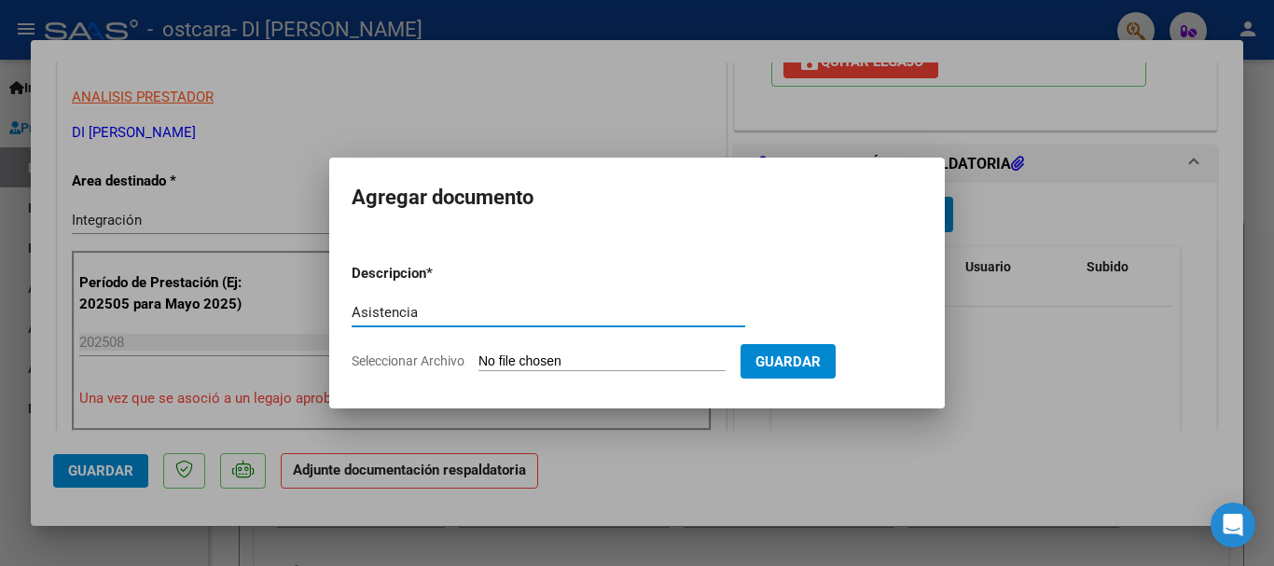
type input "Asistencia"
click at [534, 358] on input "Seleccionar Archivo" at bounding box center [601, 362] width 247 height 18
type input "C:\fakepath\asistencia [DATE] TO - [PERSON_NAME].pdf"
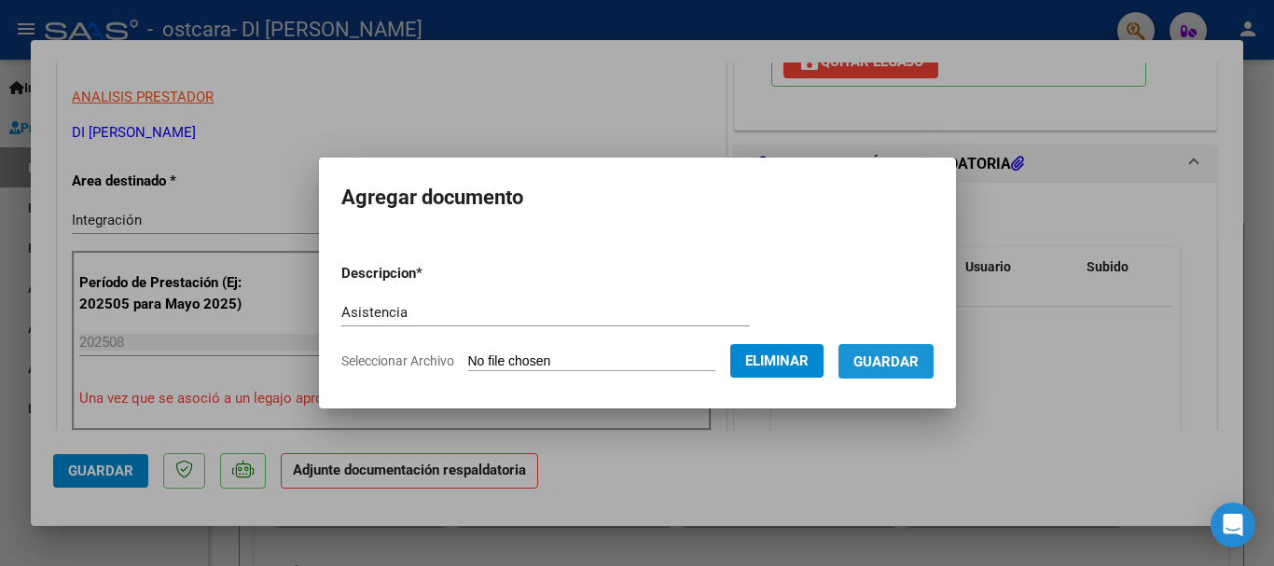
click at [905, 358] on span "Guardar" at bounding box center [885, 361] width 65 height 17
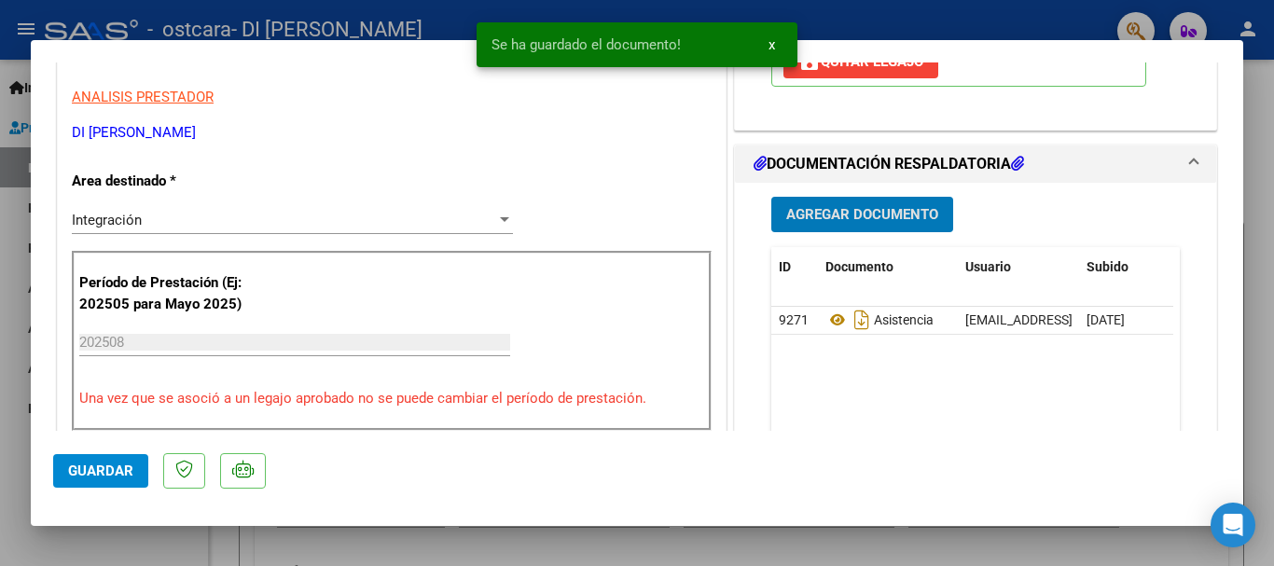
click at [110, 475] on span "Guardar" at bounding box center [100, 470] width 65 height 17
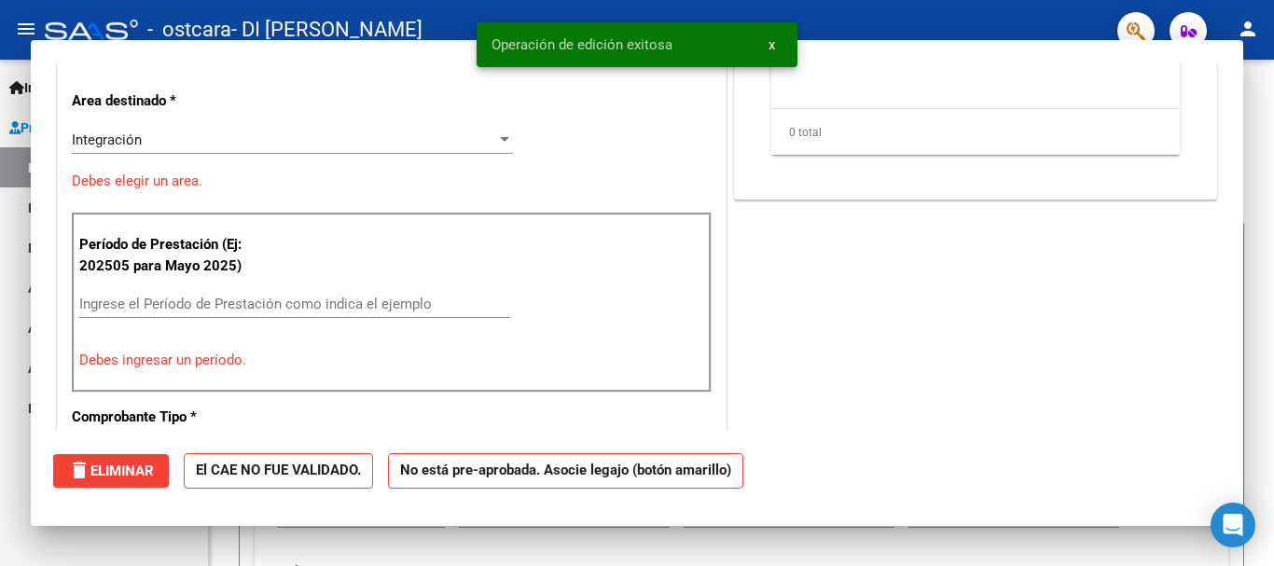
scroll to position [0, 0]
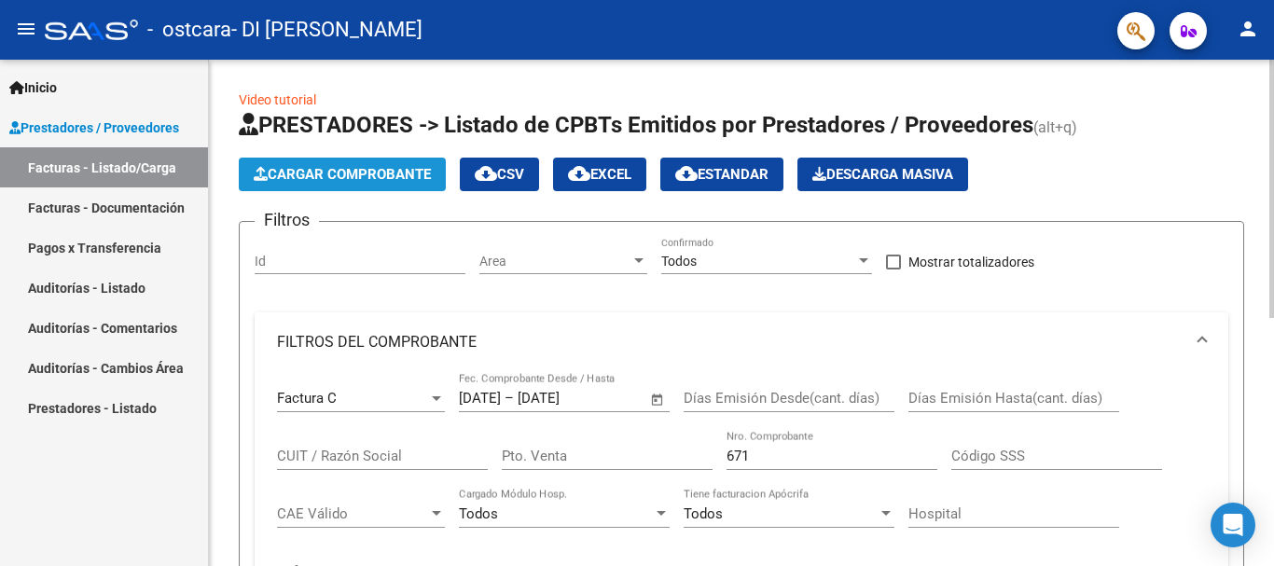
click at [328, 172] on span "Cargar Comprobante" at bounding box center [342, 174] width 177 height 17
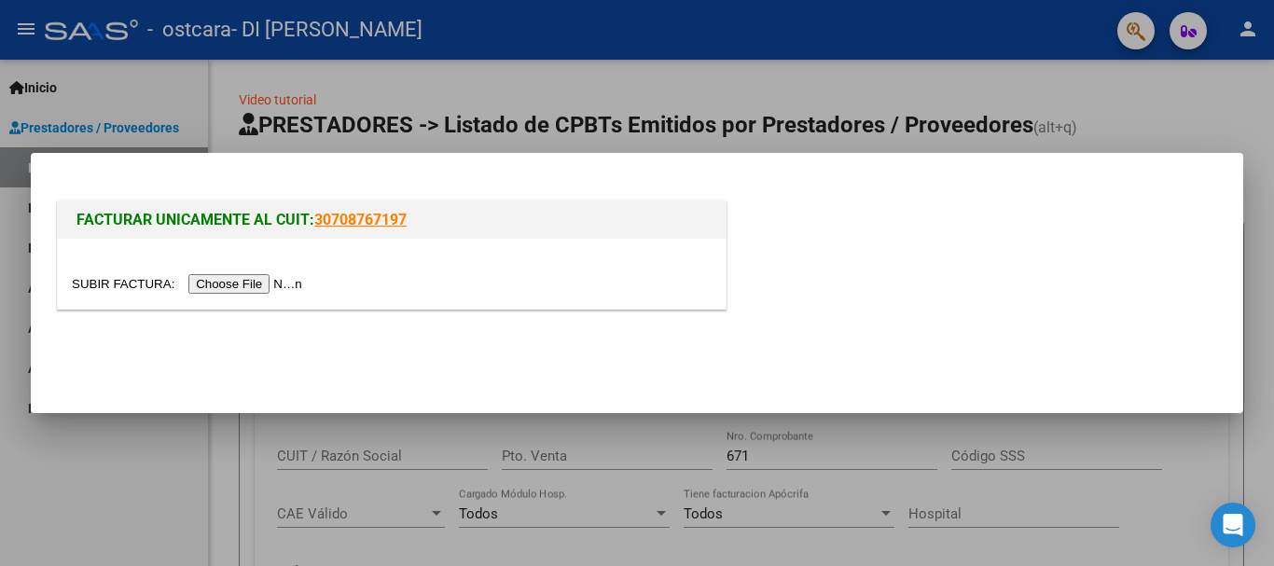
click at [276, 283] on input "file" at bounding box center [190, 284] width 236 height 20
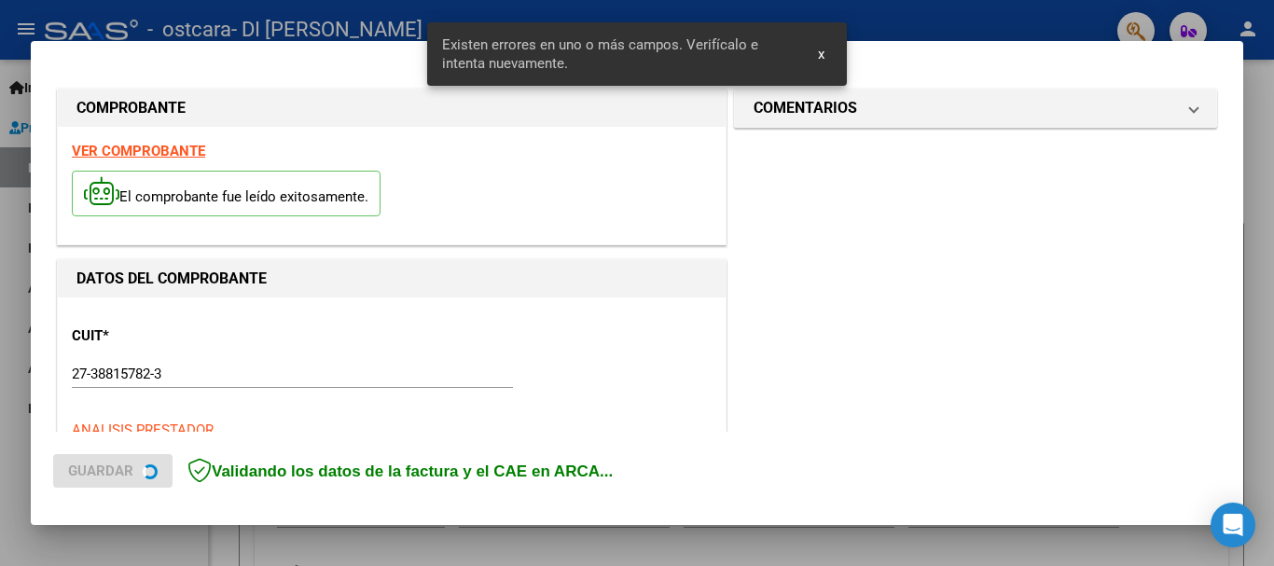
scroll to position [431, 0]
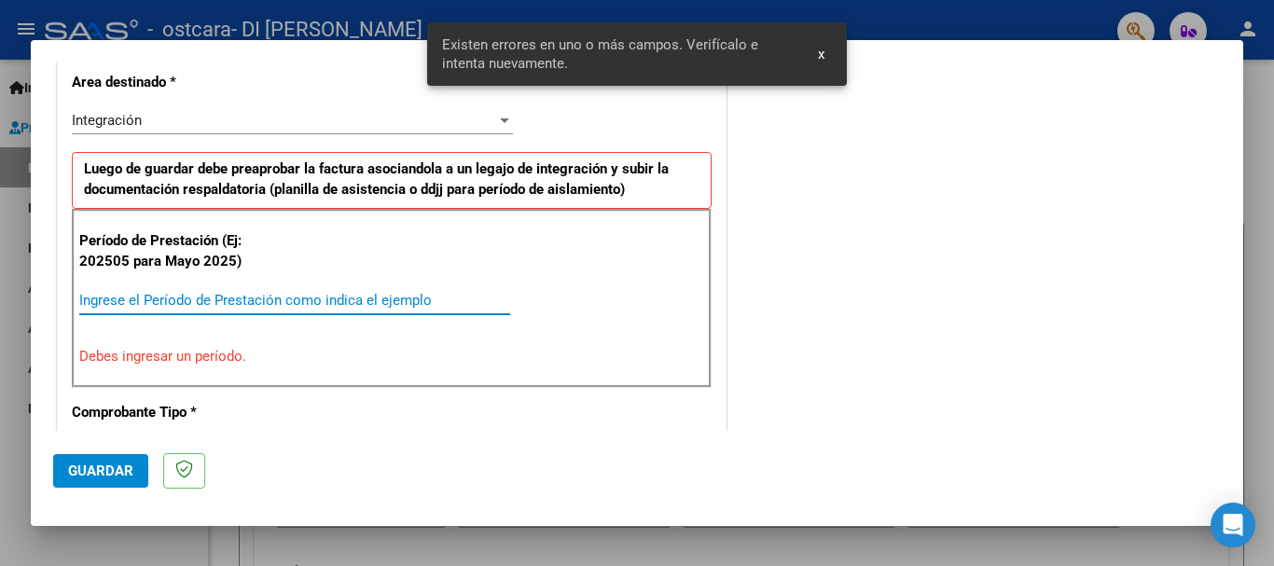
click at [338, 292] on input "Ingrese el Período de Prestación como indica el ejemplo" at bounding box center [294, 300] width 431 height 17
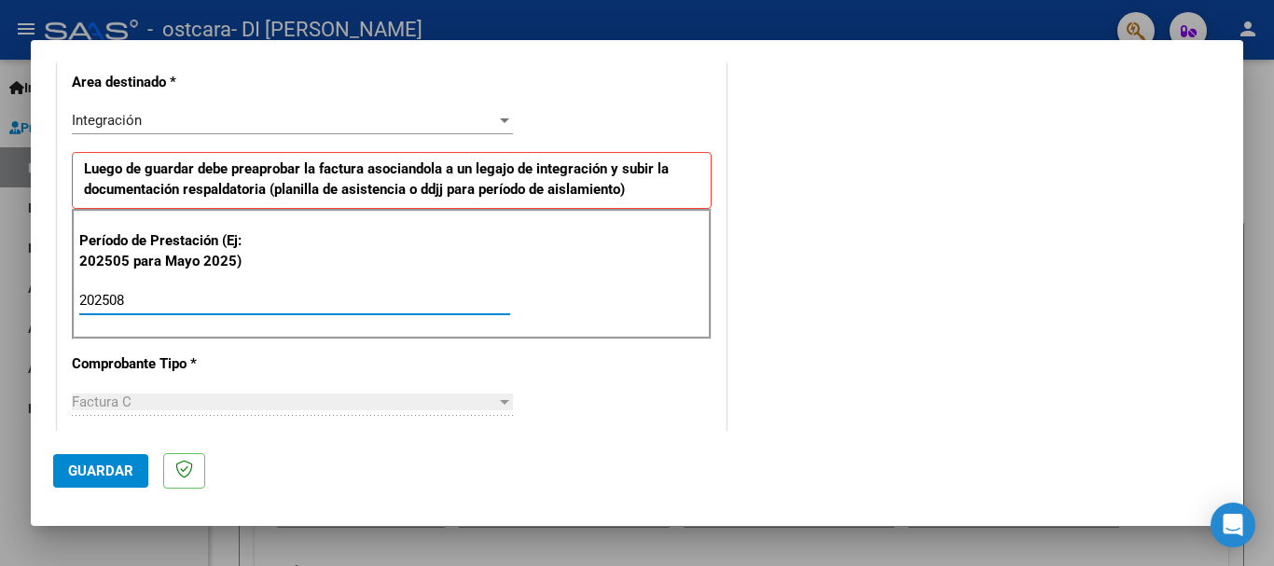
type input "202508"
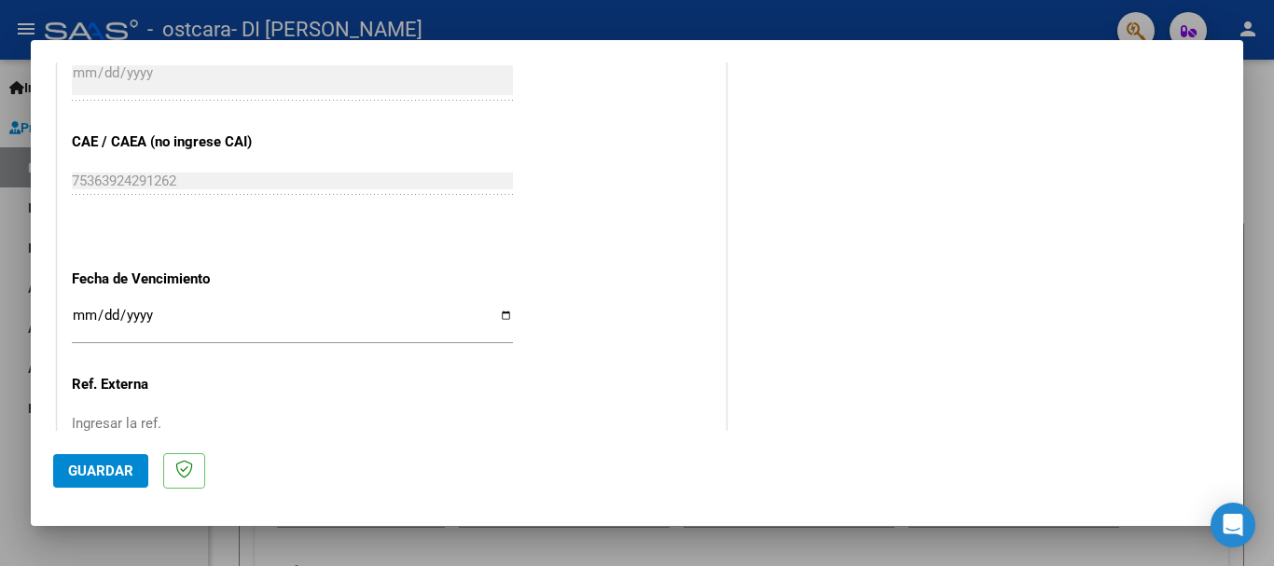
scroll to position [1140, 0]
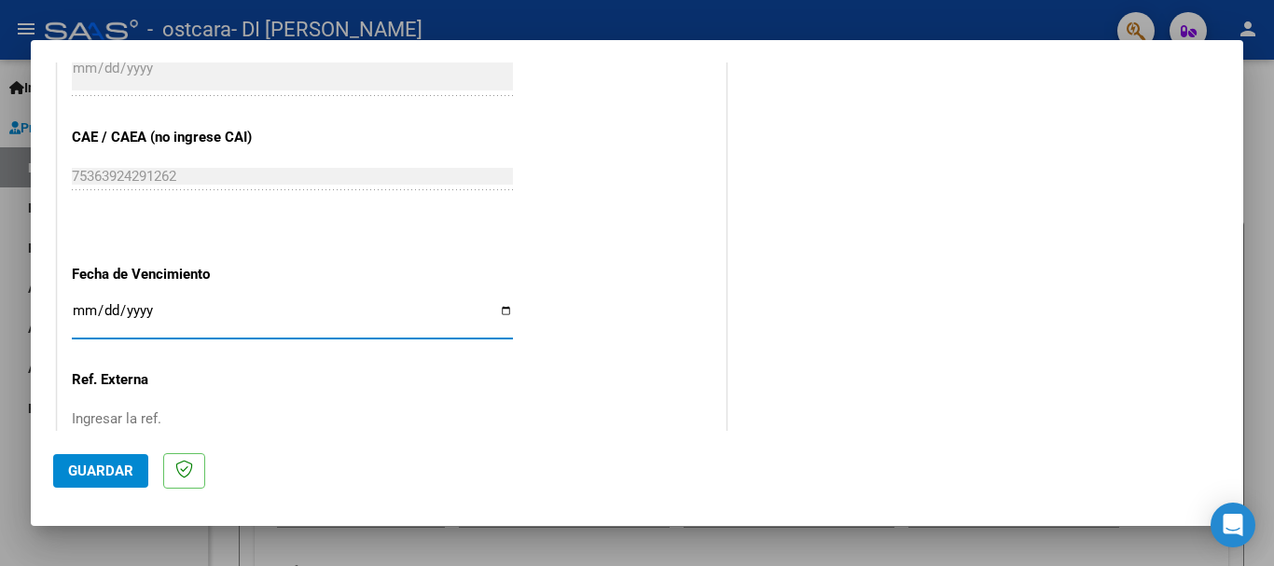
click at [504, 316] on input "Ingresar la fecha" at bounding box center [292, 318] width 441 height 30
type input "[DATE]"
click at [100, 476] on span "Guardar" at bounding box center [100, 470] width 65 height 17
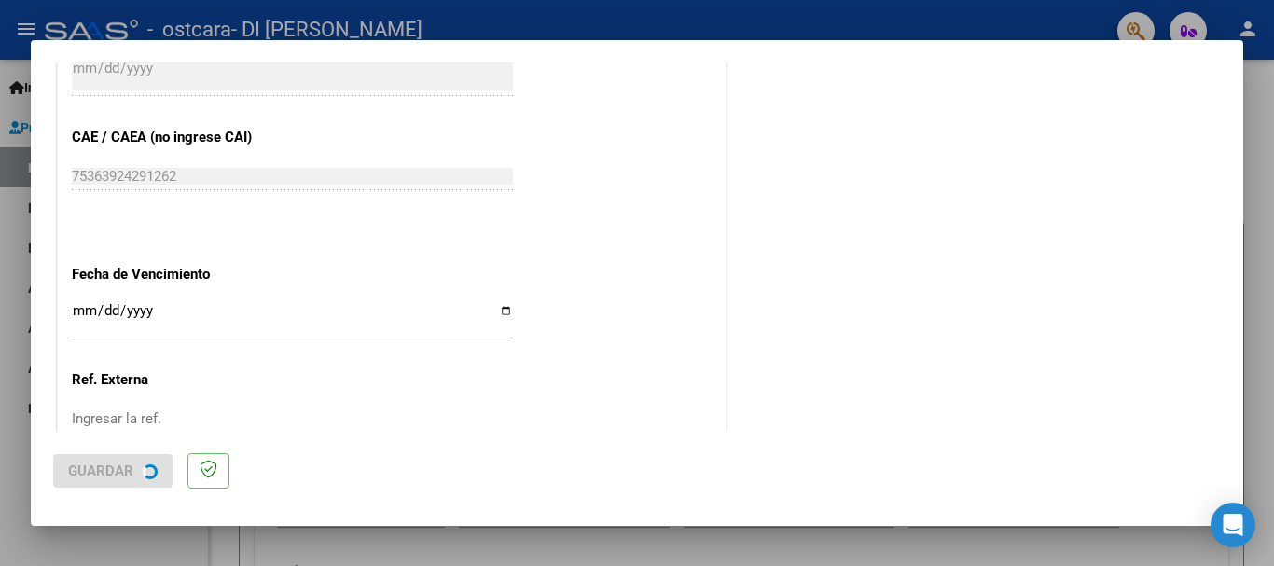
scroll to position [0, 0]
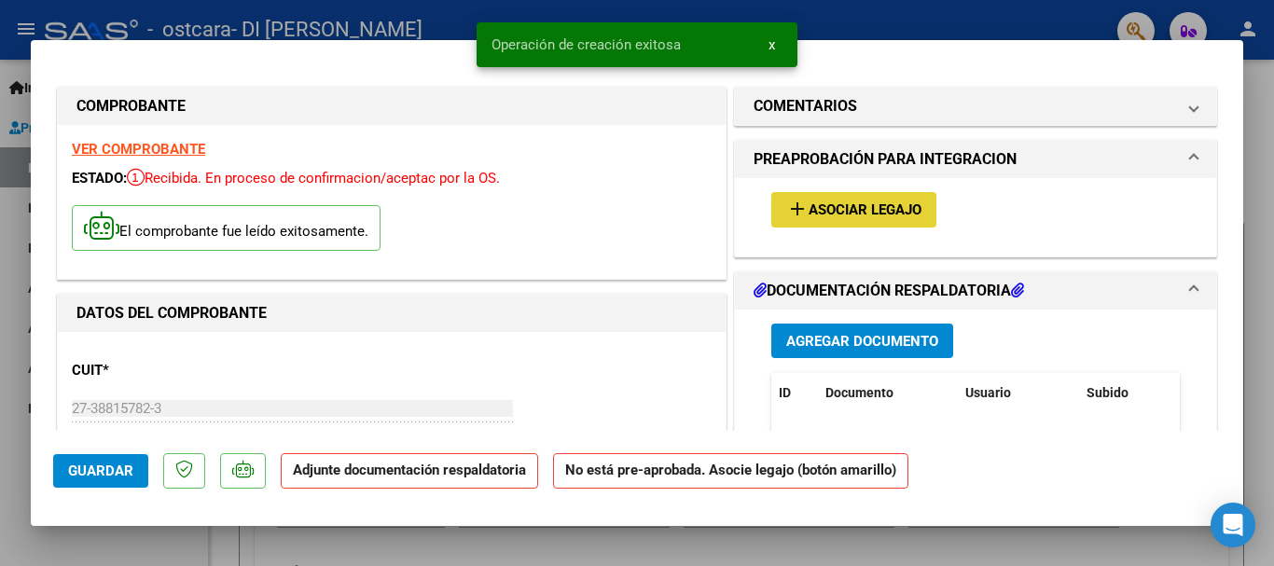
click at [809, 216] on span "Asociar Legajo" at bounding box center [864, 210] width 113 height 17
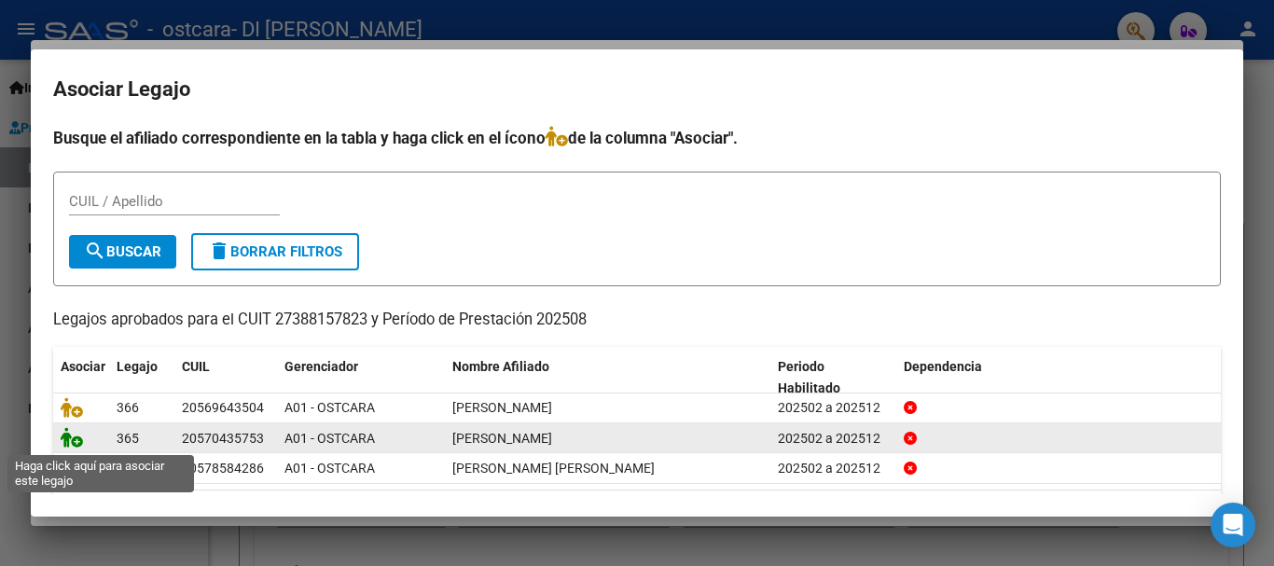
click at [74, 438] on icon at bounding box center [72, 437] width 22 height 21
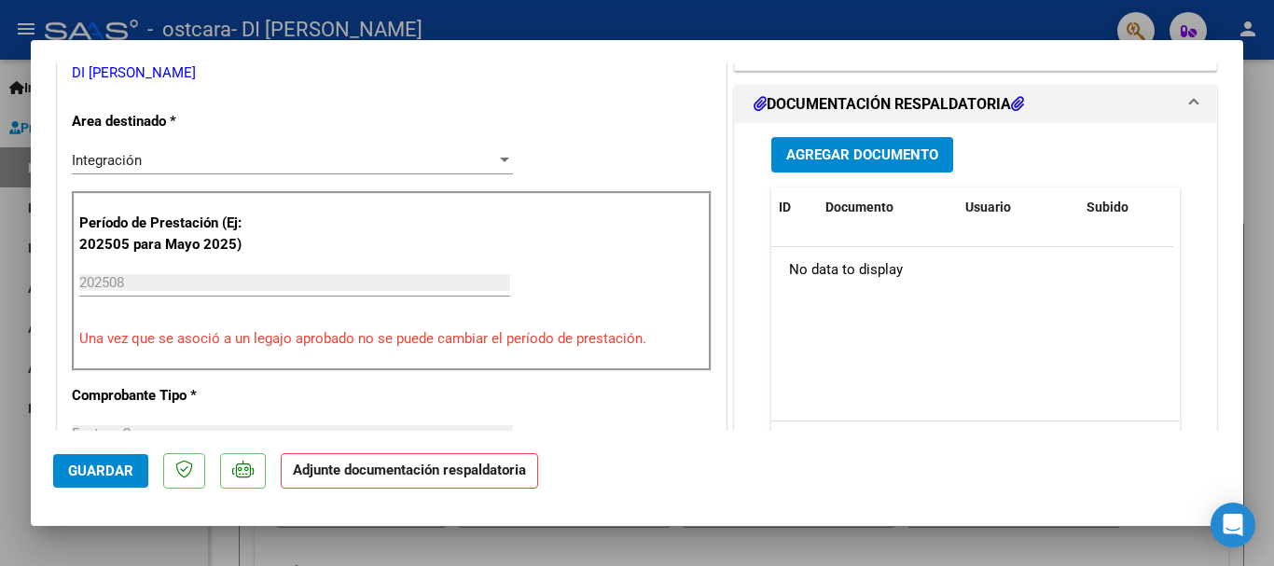
scroll to position [436, 0]
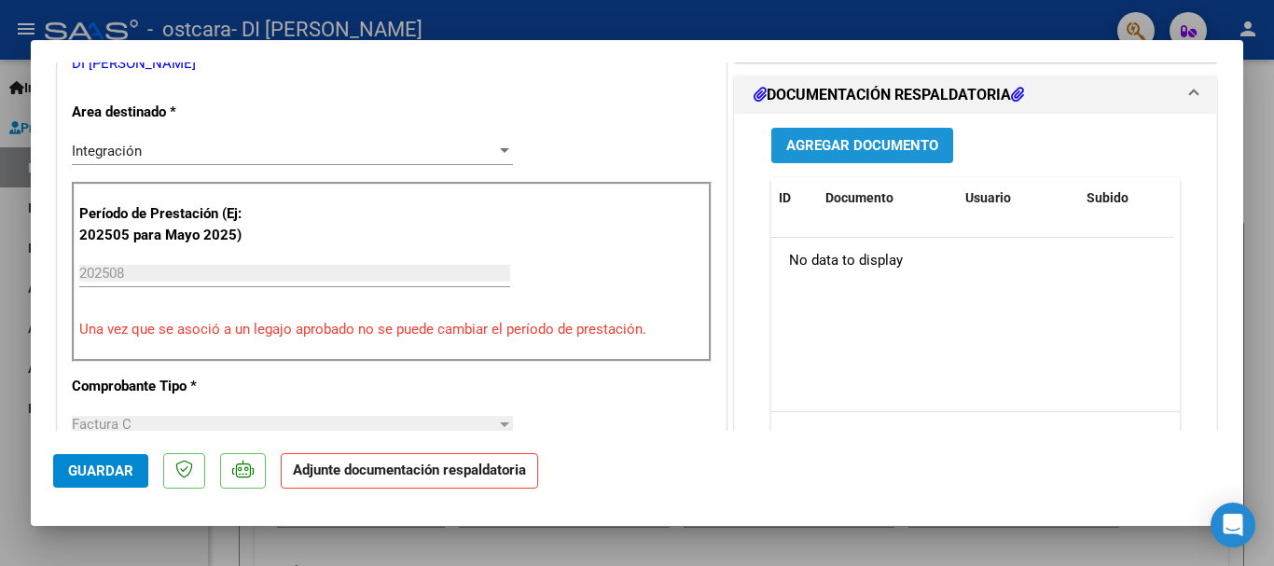
click at [911, 138] on span "Agregar Documento" at bounding box center [862, 146] width 152 height 17
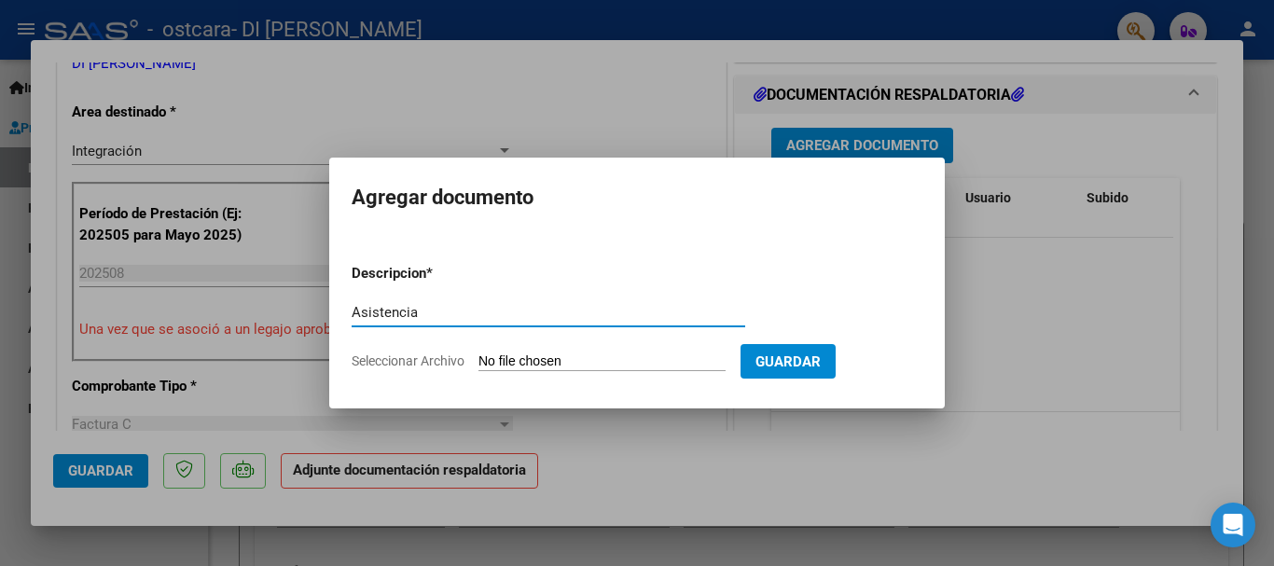
type input "Asistencia"
click at [566, 362] on input "Seleccionar Archivo" at bounding box center [601, 362] width 247 height 18
type input "C:\fakepath\asistencia [DATE] TO - [PERSON_NAME][GEOGRAPHIC_DATA]pdf"
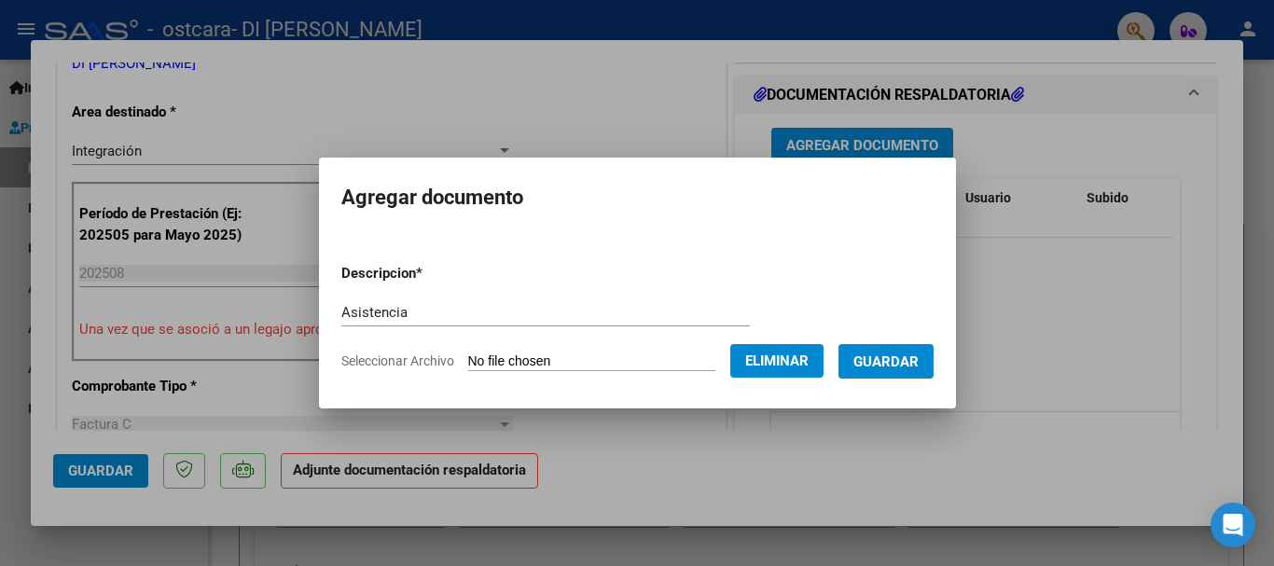
click at [881, 362] on span "Guardar" at bounding box center [885, 361] width 65 height 17
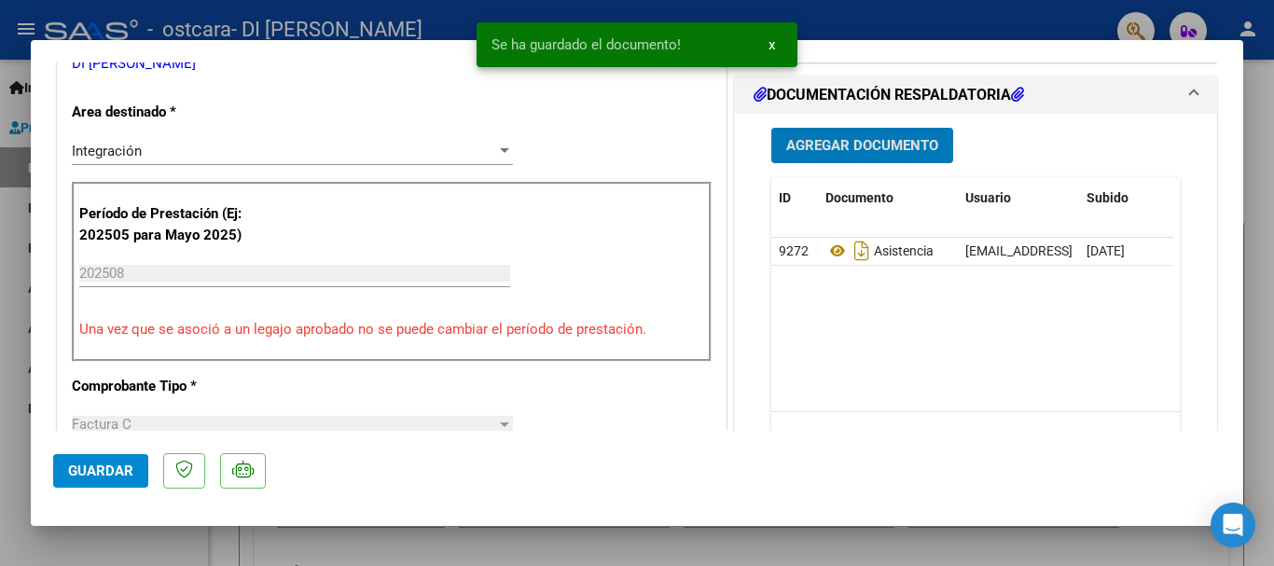
click at [109, 470] on span "Guardar" at bounding box center [100, 470] width 65 height 17
